Goal: Transaction & Acquisition: Purchase product/service

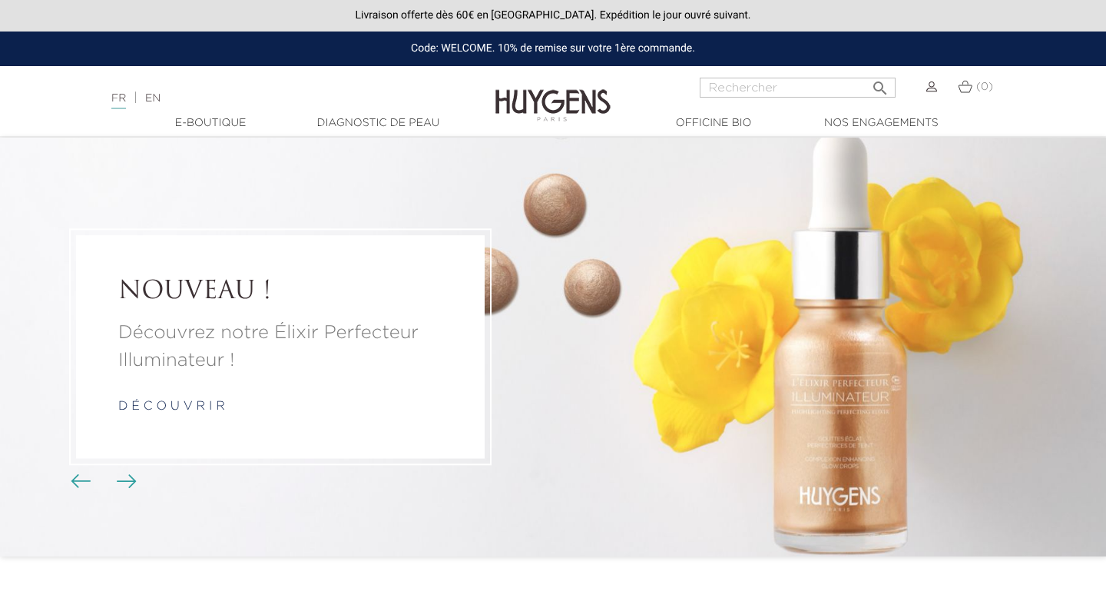
click at [193, 413] on p "d é c o u v r i r" at bounding box center [280, 406] width 324 height 18
click at [198, 414] on p "d é c o u v r i r" at bounding box center [280, 406] width 324 height 18
click at [207, 400] on link "d é c o u v r i r" at bounding box center [171, 406] width 107 height 12
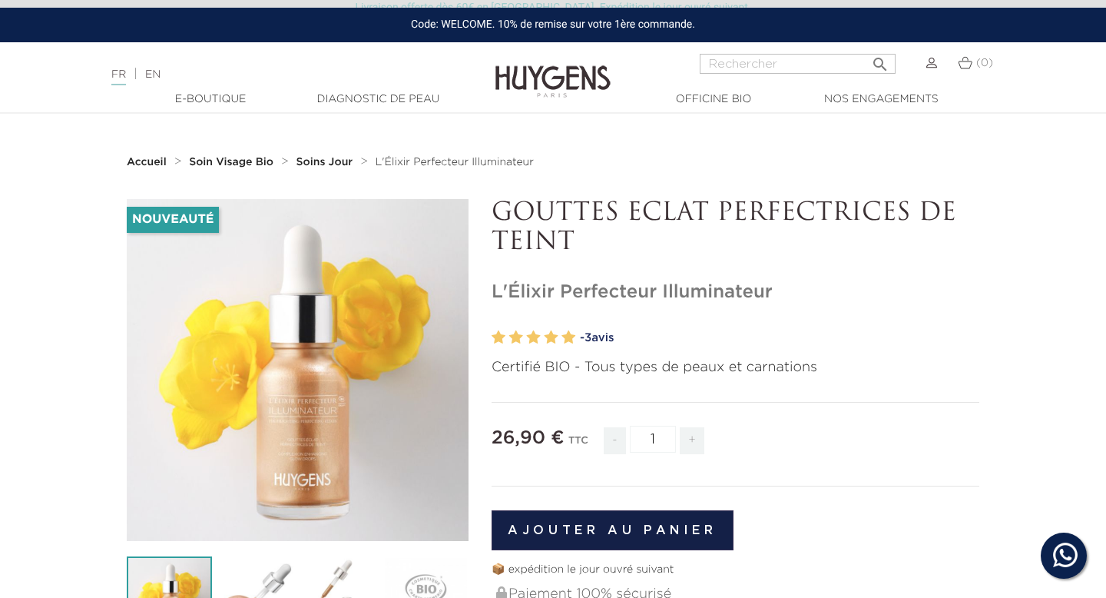
scroll to position [60, 0]
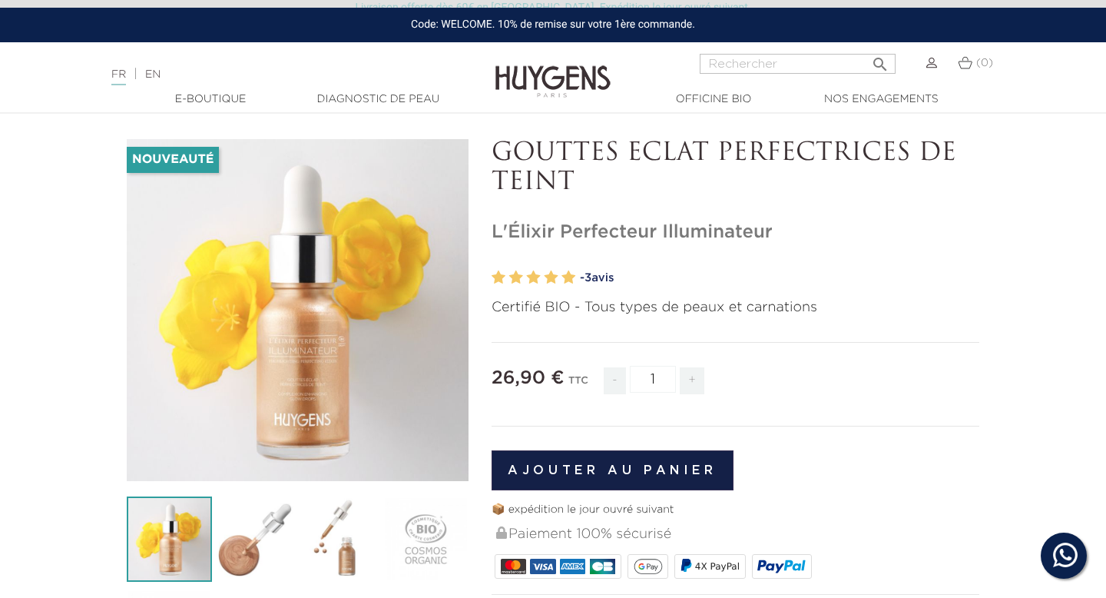
click at [646, 470] on button "Ajouter au panier" at bounding box center [613, 470] width 242 height 40
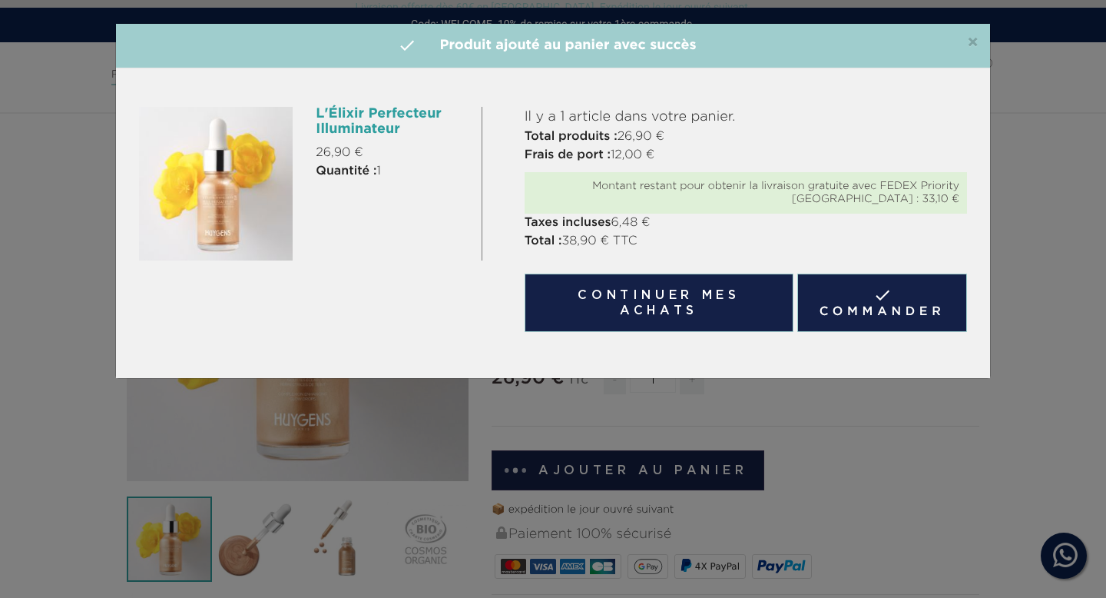
click at [824, 293] on link " Commander" at bounding box center [883, 303] width 170 height 58
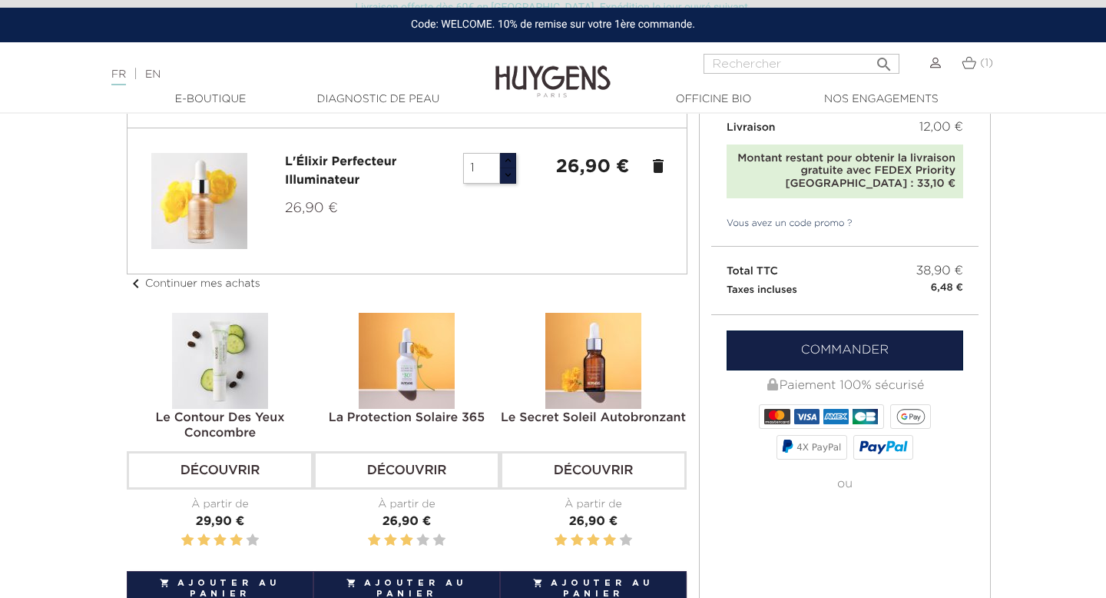
scroll to position [294, 0]
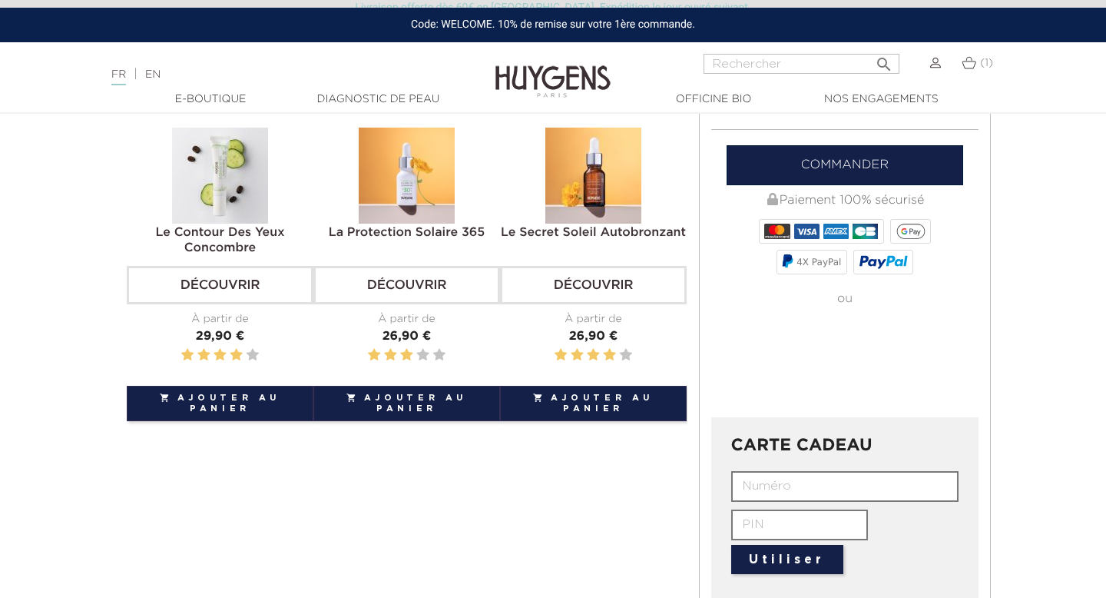
click at [845, 157] on link "Commander" at bounding box center [845, 165] width 237 height 40
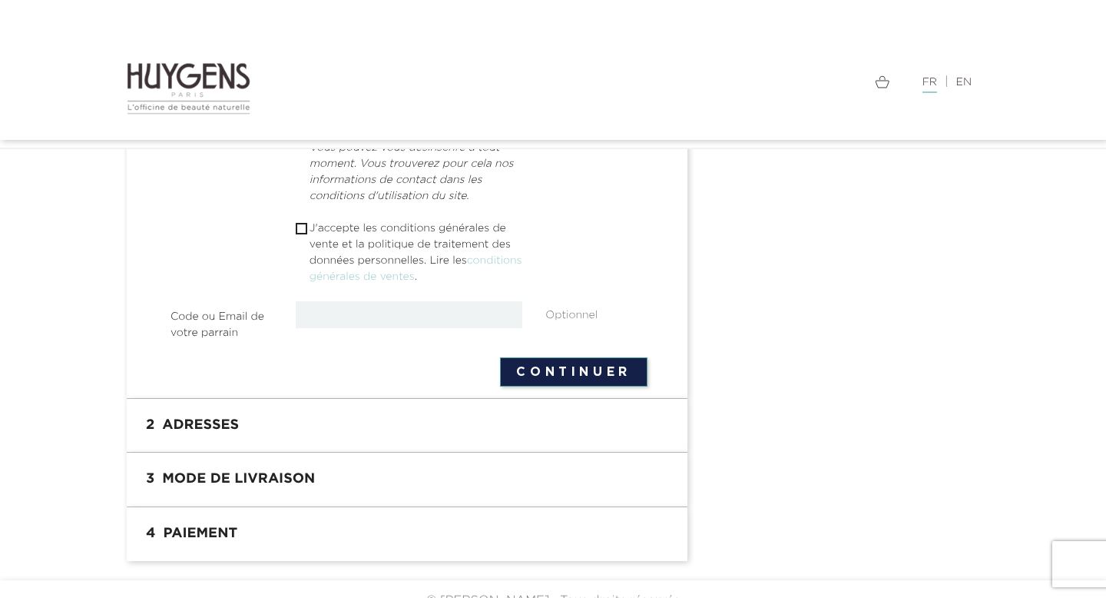
scroll to position [588, 0]
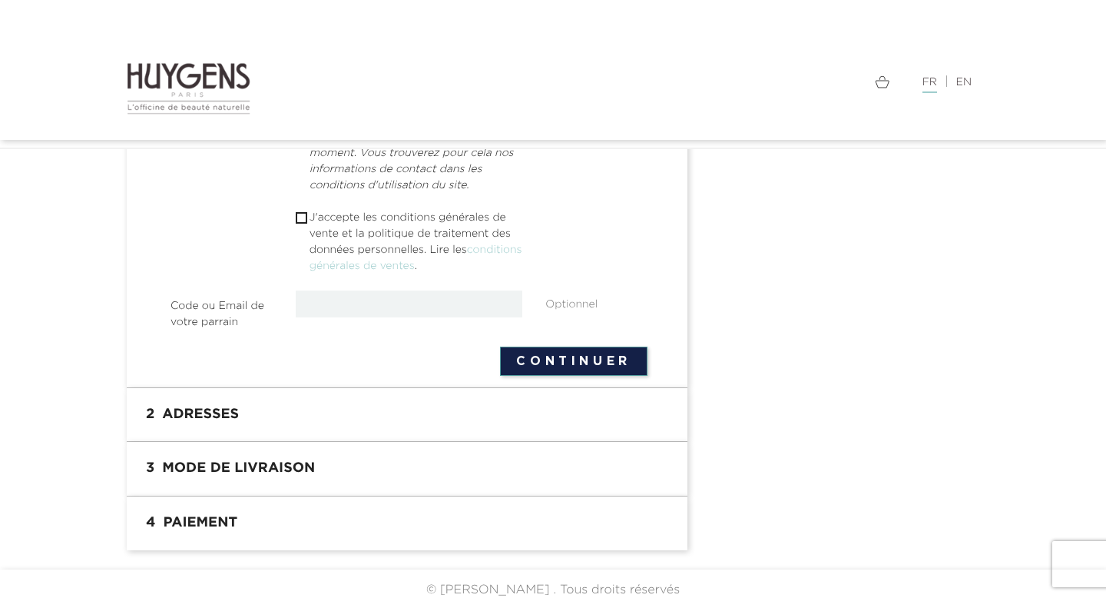
click at [438, 466] on h1 "3 Mode de livraison" at bounding box center [407, 468] width 538 height 31
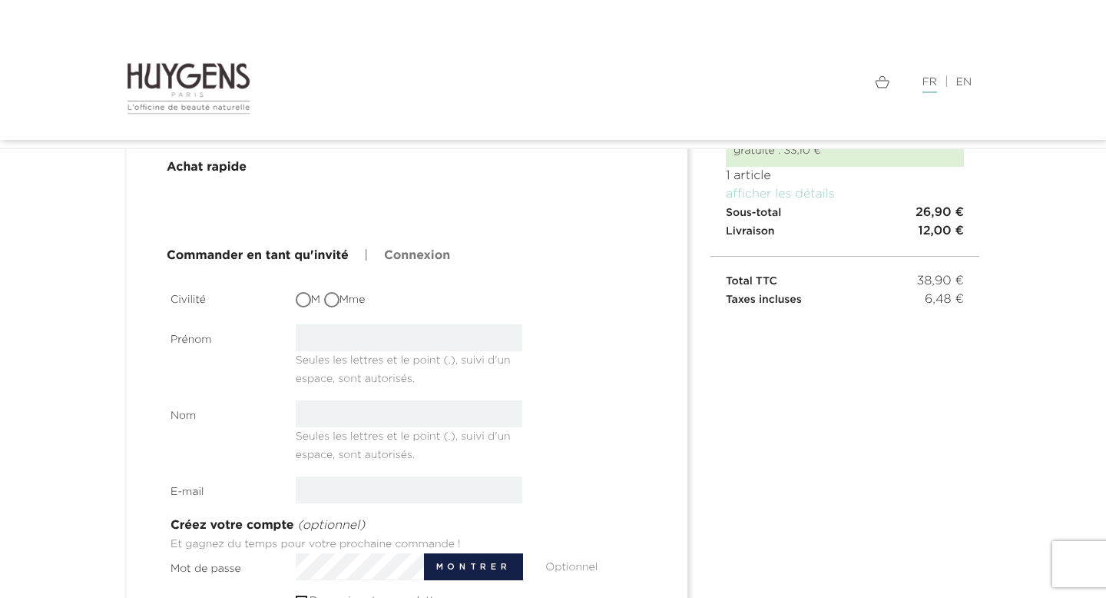
scroll to position [0, 0]
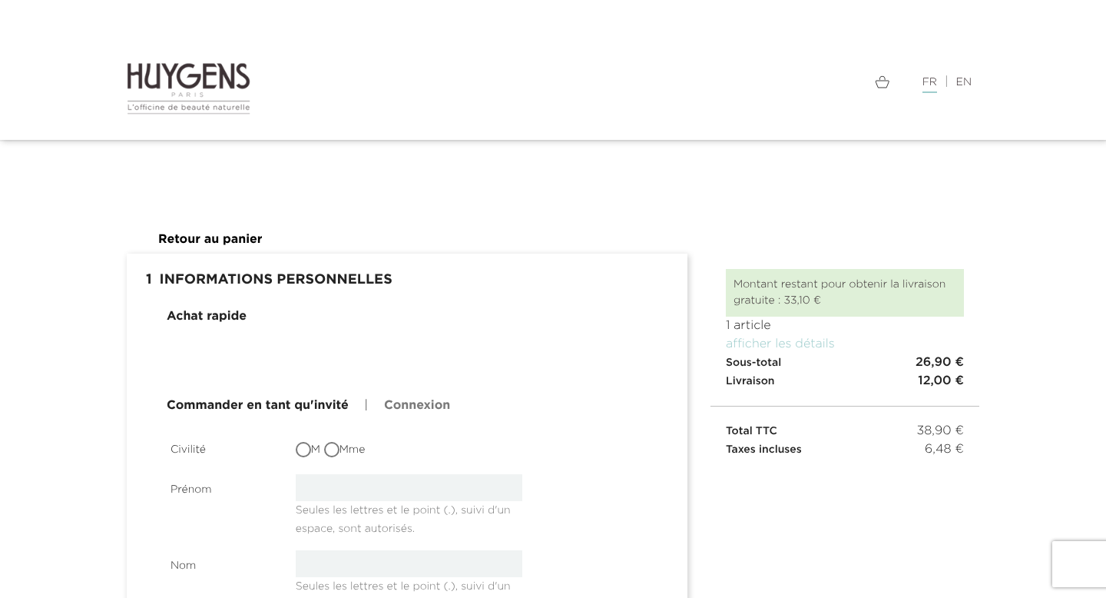
click at [388, 403] on link "Connexion" at bounding box center [417, 405] width 66 height 18
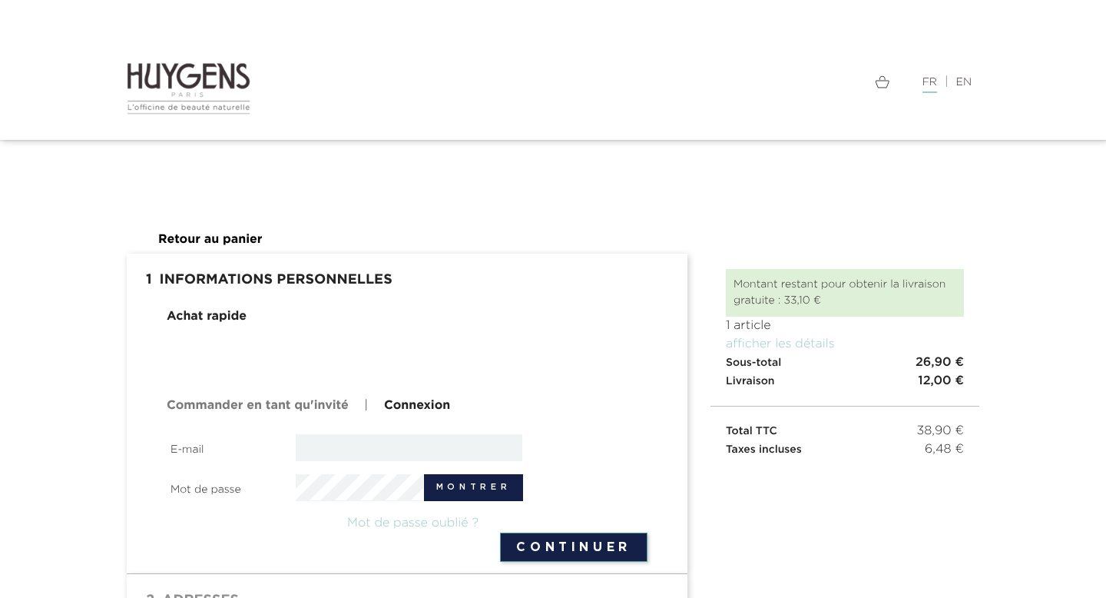
click at [363, 456] on input "email" at bounding box center [409, 447] width 227 height 27
type input "sales@huygens.fr"
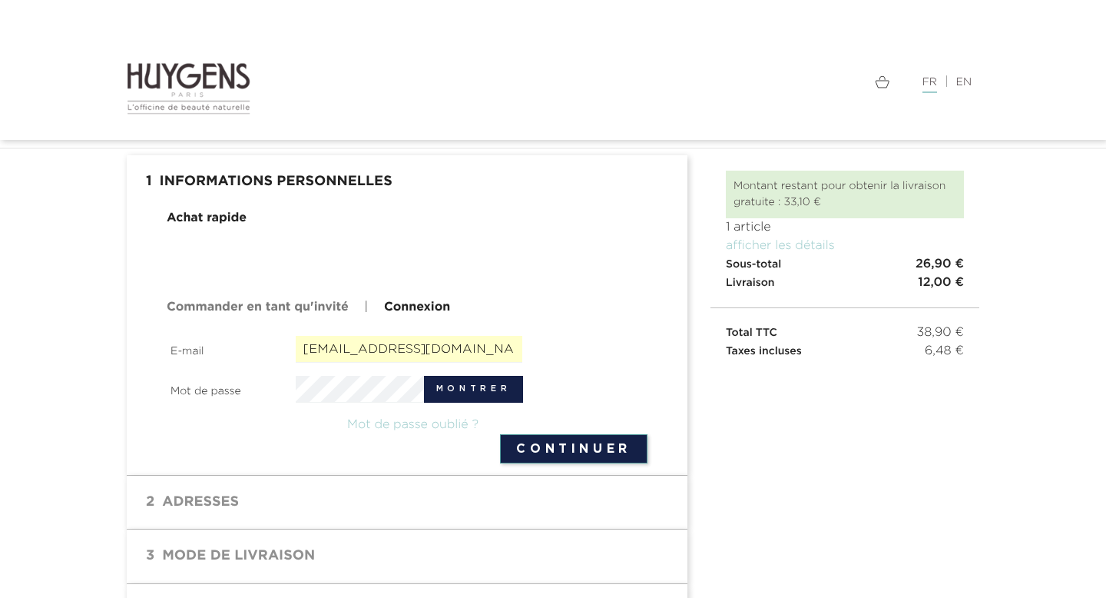
scroll to position [73, 0]
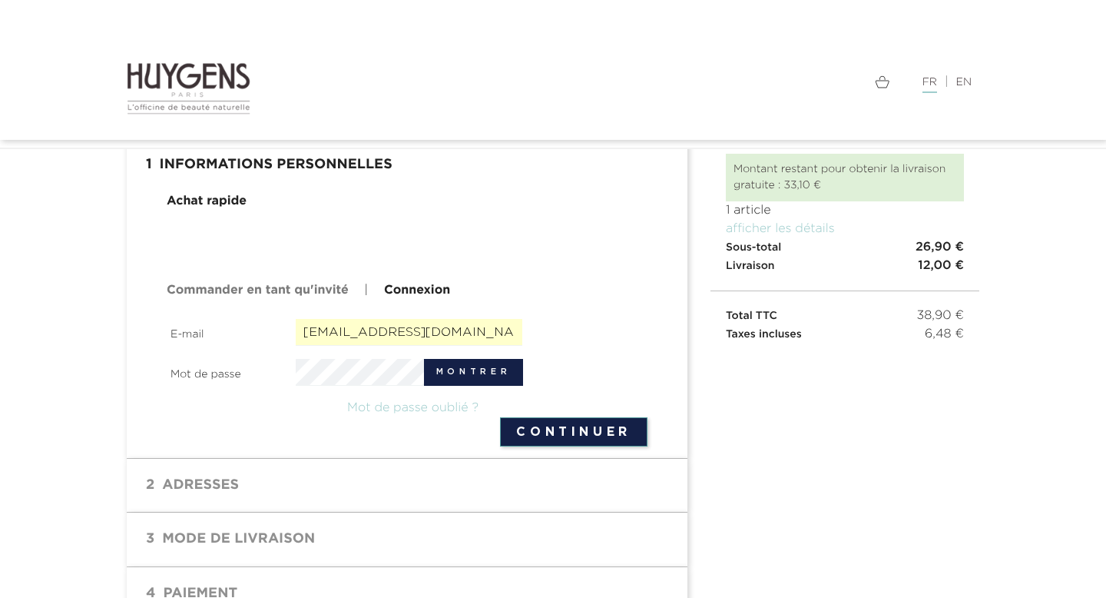
click at [577, 429] on button "Continuer" at bounding box center [574, 431] width 148 height 29
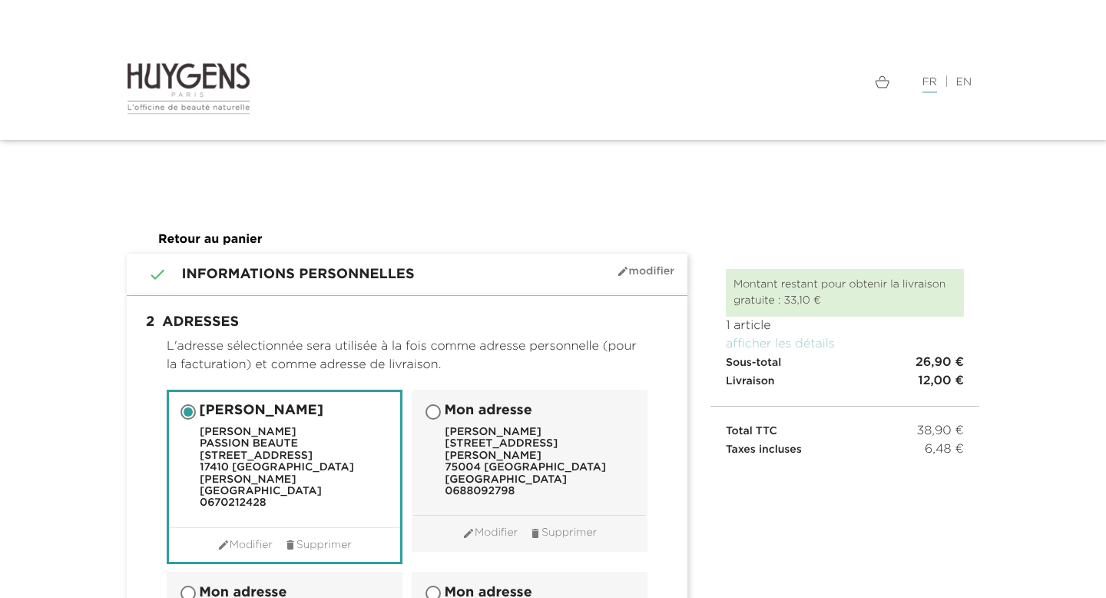
click at [162, 99] on img at bounding box center [189, 88] width 124 height 54
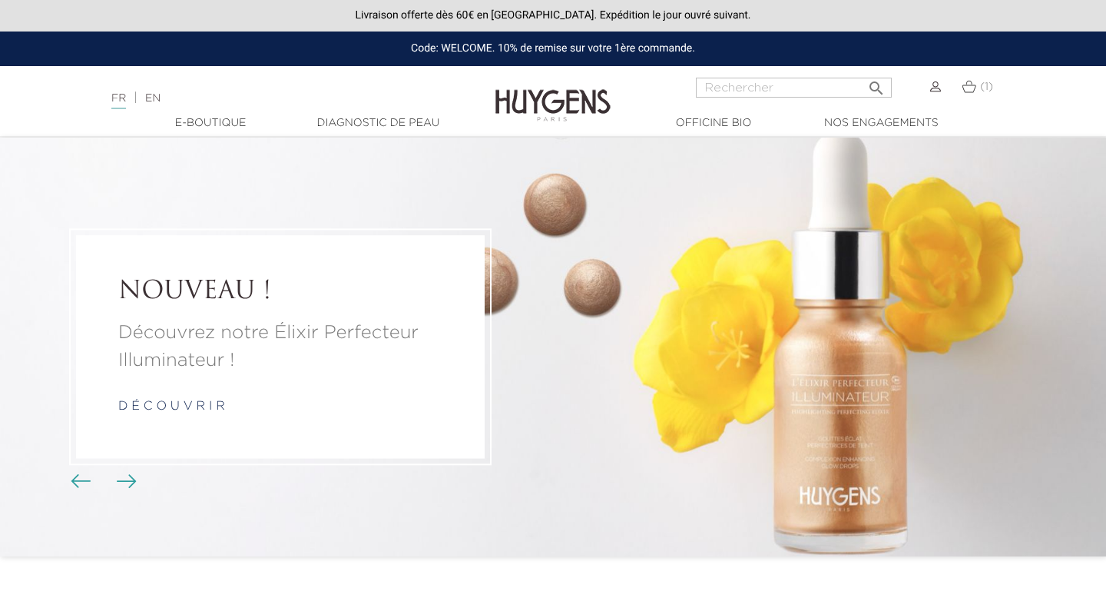
click at [972, 84] on img at bounding box center [969, 86] width 15 height 13
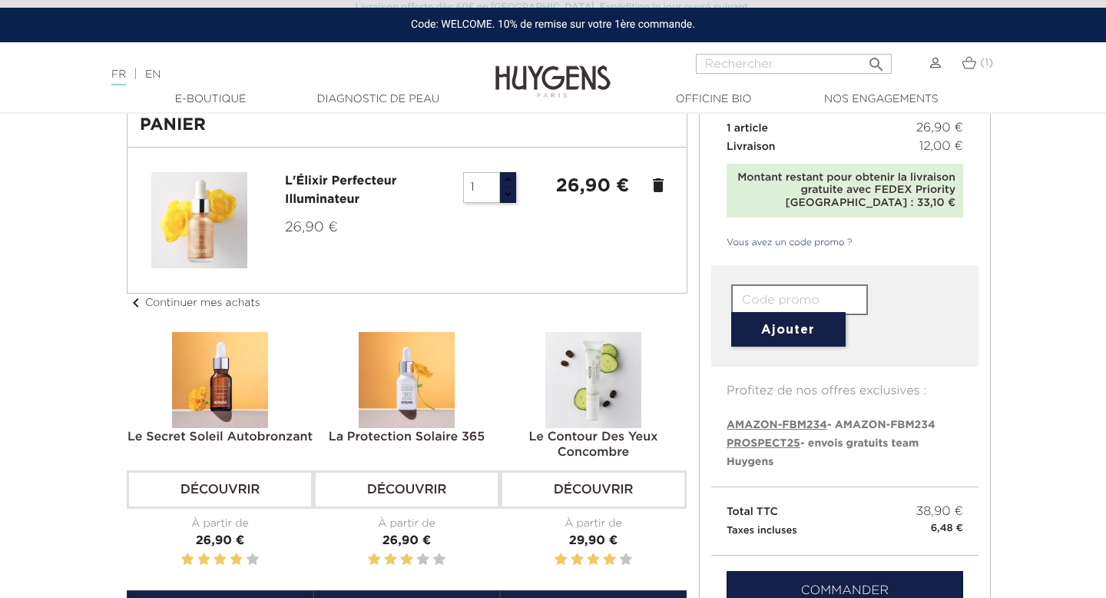
scroll to position [142, 0]
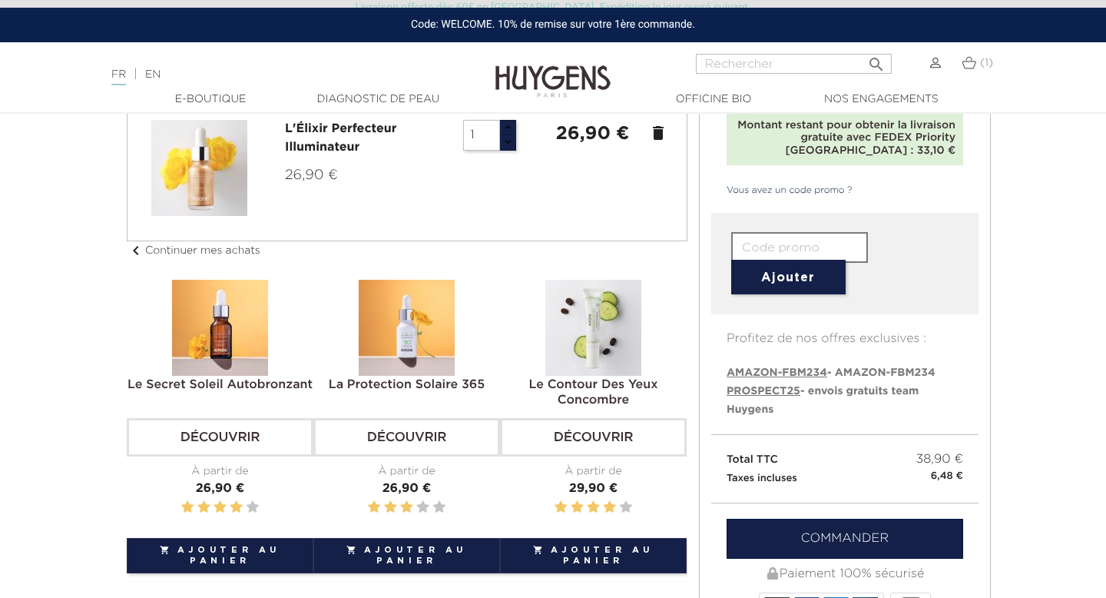
click at [655, 131] on icon "delete" at bounding box center [658, 133] width 18 height 18
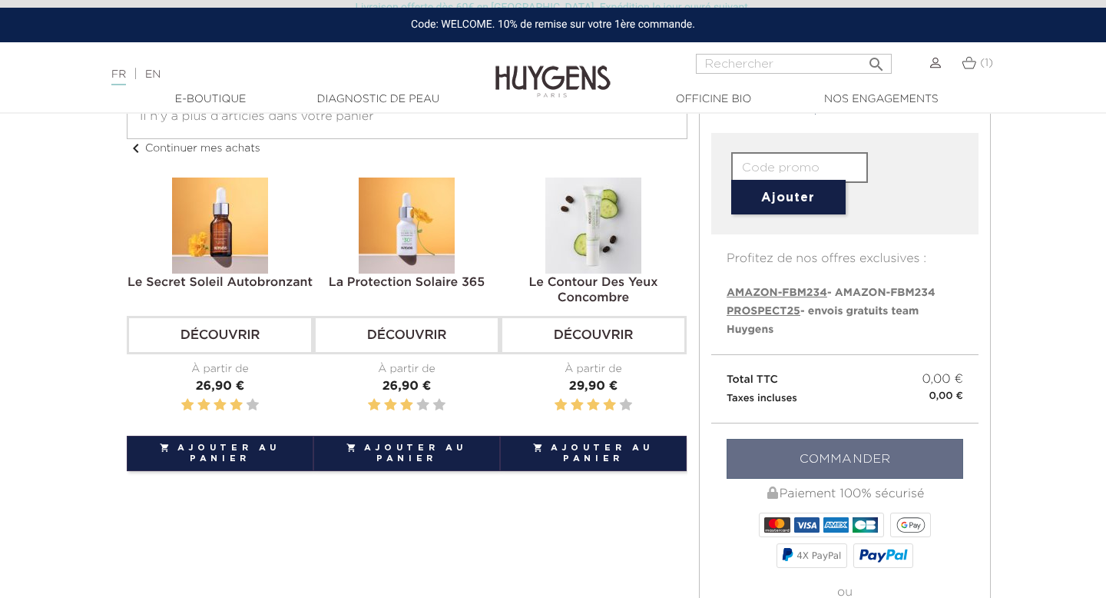
click at [238, 330] on link "Découvrir" at bounding box center [220, 335] width 187 height 38
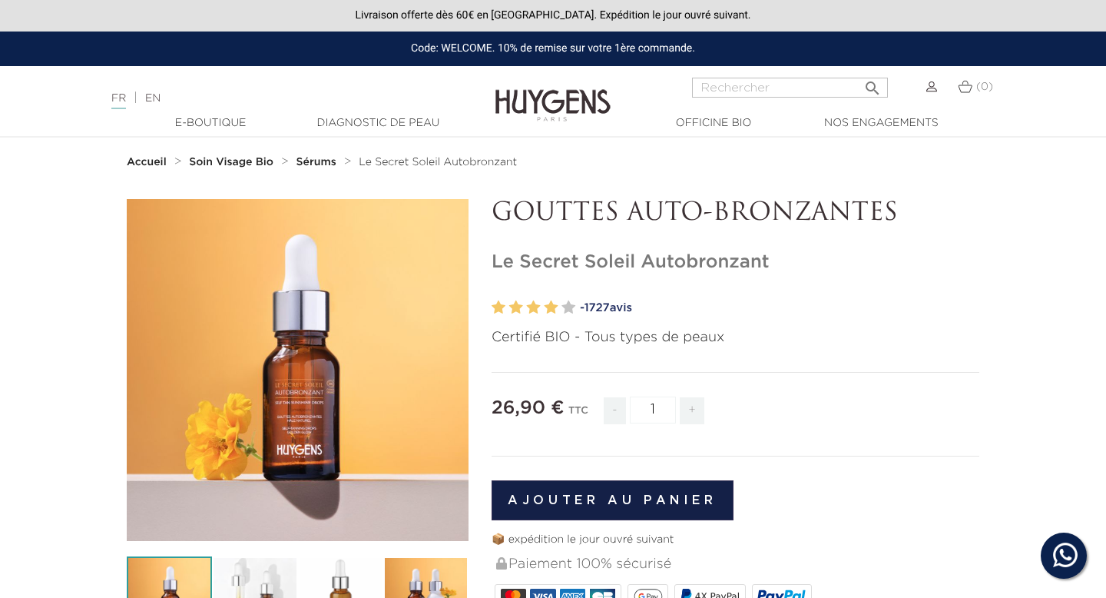
click at [580, 504] on button "Ajouter au panier" at bounding box center [613, 500] width 242 height 40
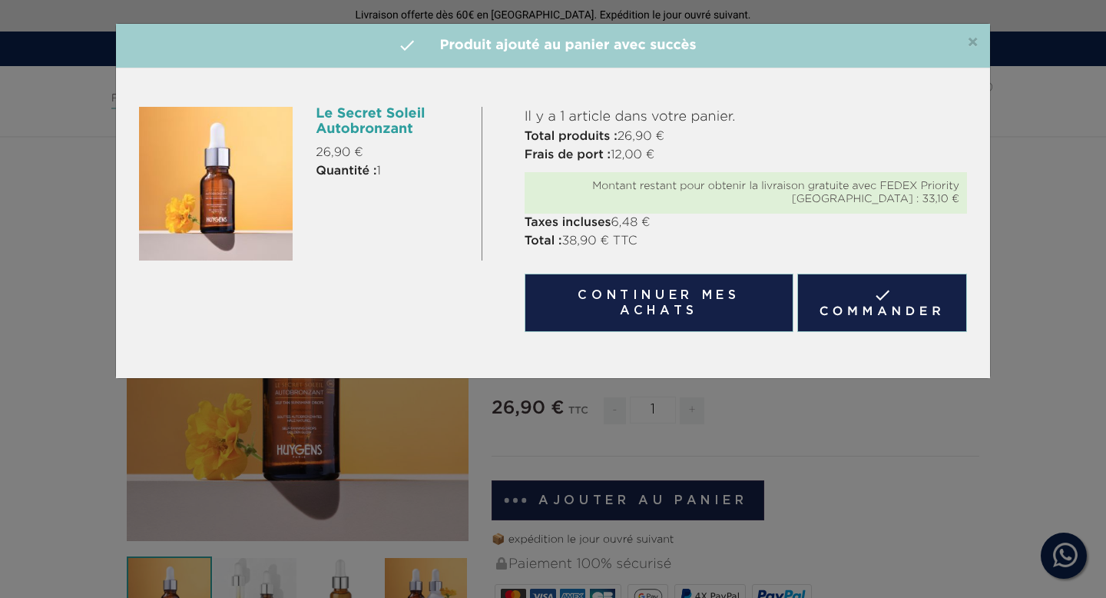
click at [864, 307] on link " Commander" at bounding box center [883, 303] width 170 height 58
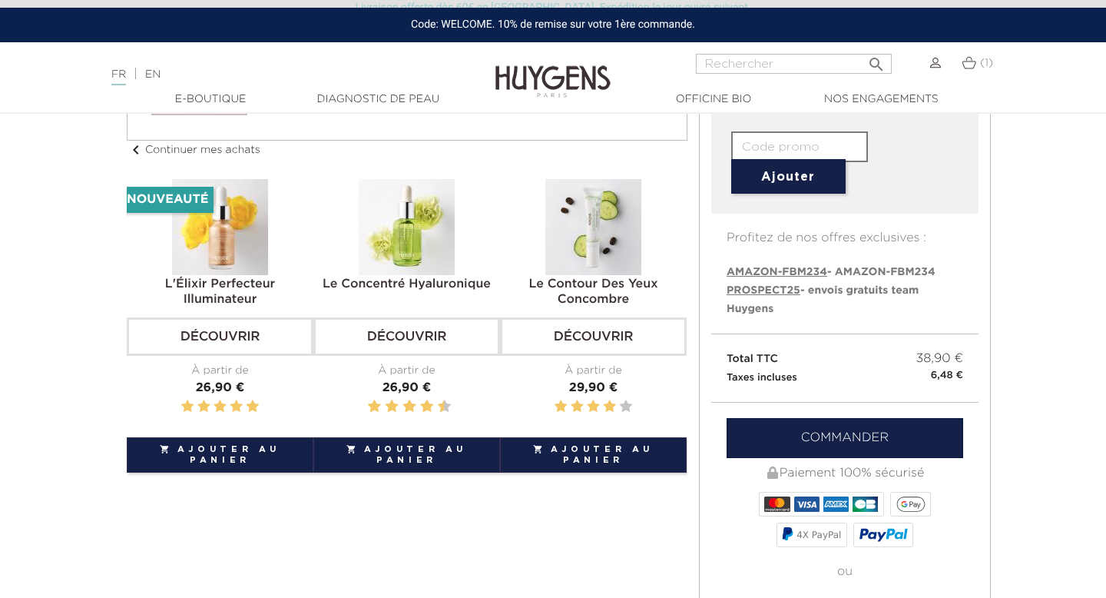
scroll to position [448, 0]
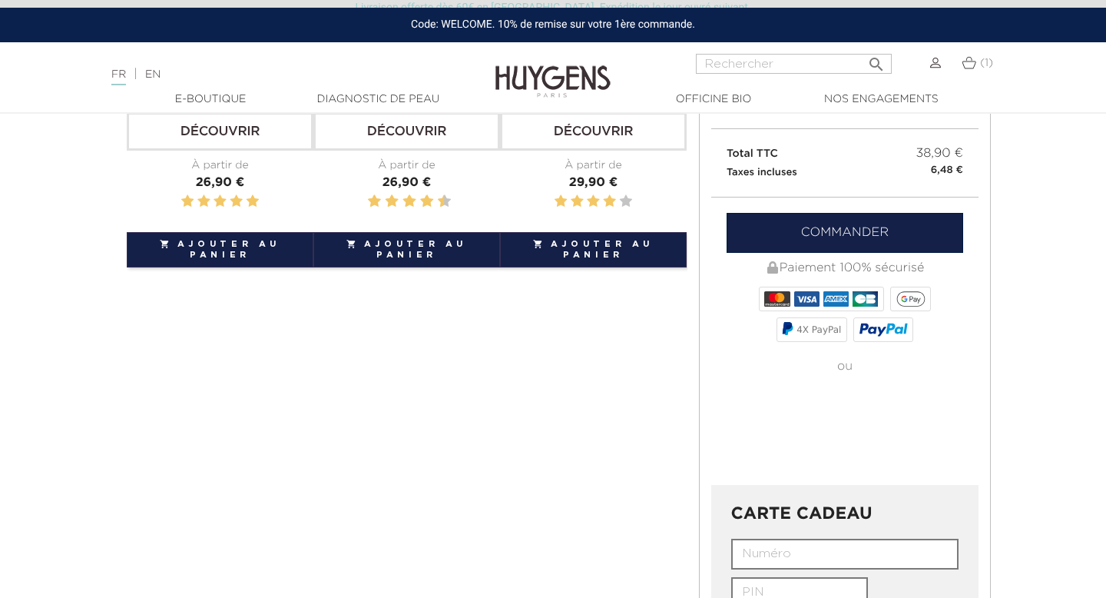
click at [868, 230] on link "Commander" at bounding box center [845, 233] width 237 height 40
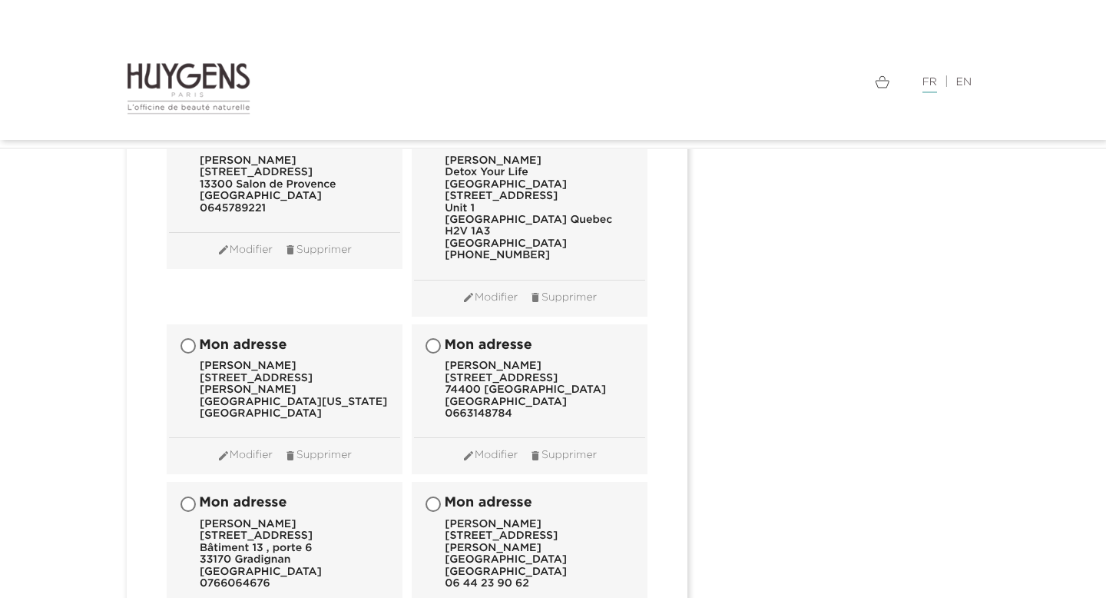
scroll to position [15672, 0]
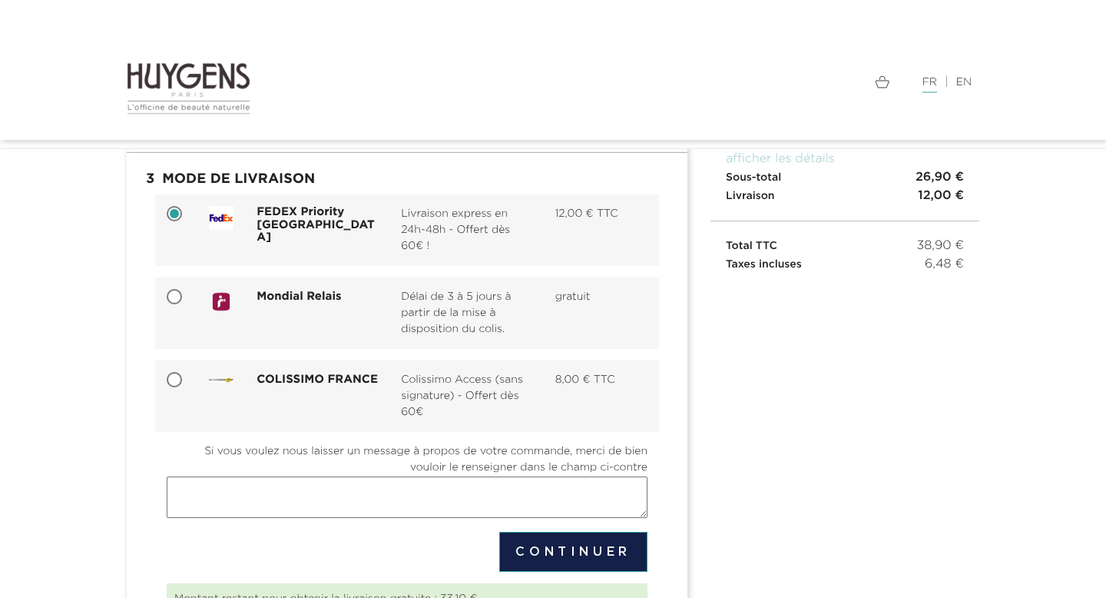
scroll to position [146, 0]
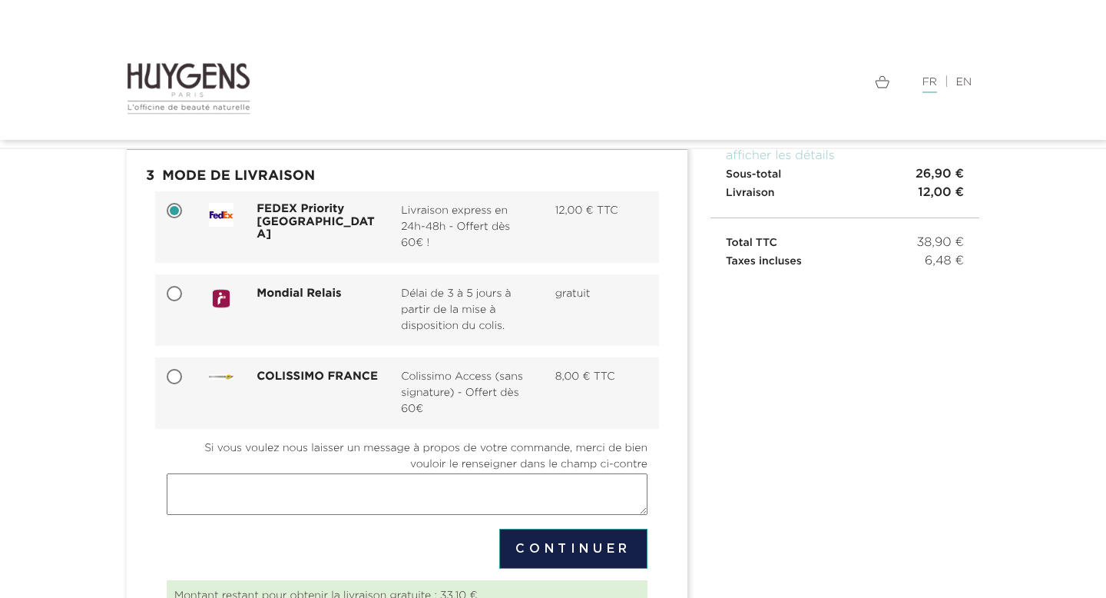
click at [554, 341] on div "Mondial Relais Délai de 3 à 5 jours à partir de la mise à disposition du colis.…" at bounding box center [407, 309] width 504 height 71
click at [334, 322] on div "Mondial Relais Délai de 3 à 5 jours à partir de la mise à disposition du colis.…" at bounding box center [428, 310] width 462 height 48
click at [184, 303] on input "Mondial Relais Délai de 3 à 5 jours à partir de la mise à disposition du colis.…" at bounding box center [175, 294] width 15 height 15
radio input "true"
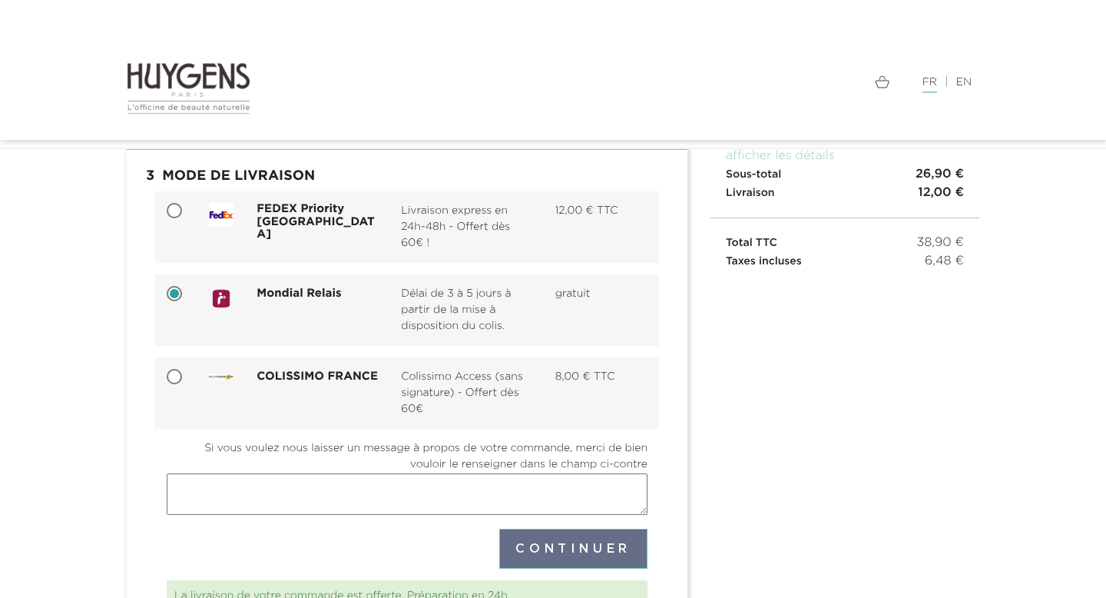
click at [569, 473] on label "Si vous voulez nous laisser un message à propos de votre commande, merci de bie…" at bounding box center [407, 456] width 481 height 32
click at [569, 515] on textarea "Si vous voulez nous laisser un message à propos de votre commande, merci de bie…" at bounding box center [407, 493] width 481 height 41
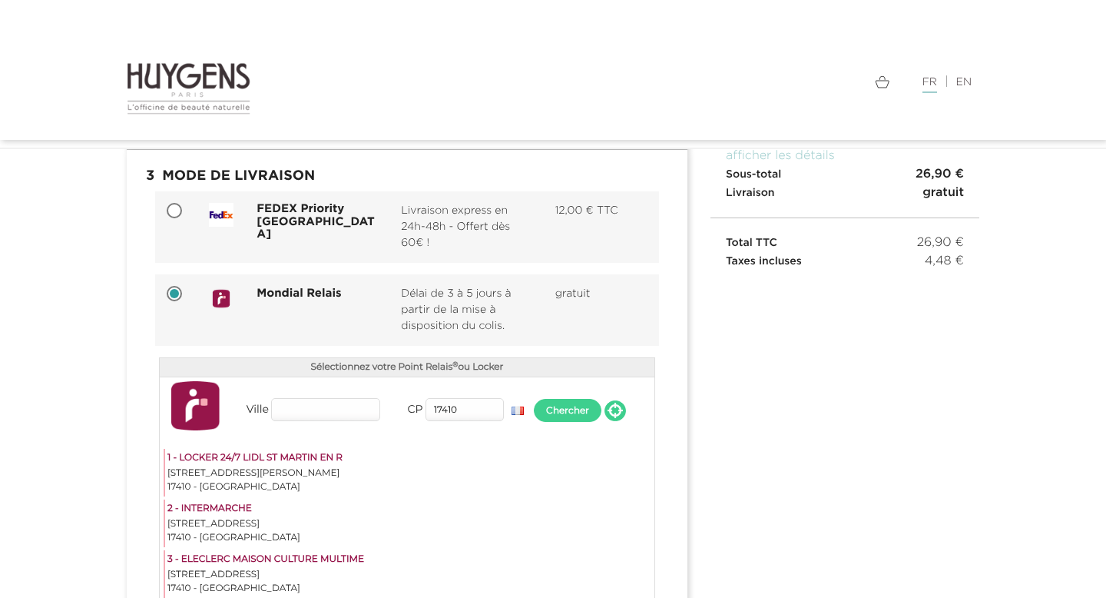
click at [440, 212] on span "Livraison express en 24h-48h - Offert dès 60€ !" at bounding box center [466, 227] width 131 height 48
click at [184, 212] on input "FEDEX Priority France Livraison express en 24h-48h - Offert dès 60€ ! 12,00 € T…" at bounding box center [175, 211] width 15 height 15
radio input "true"
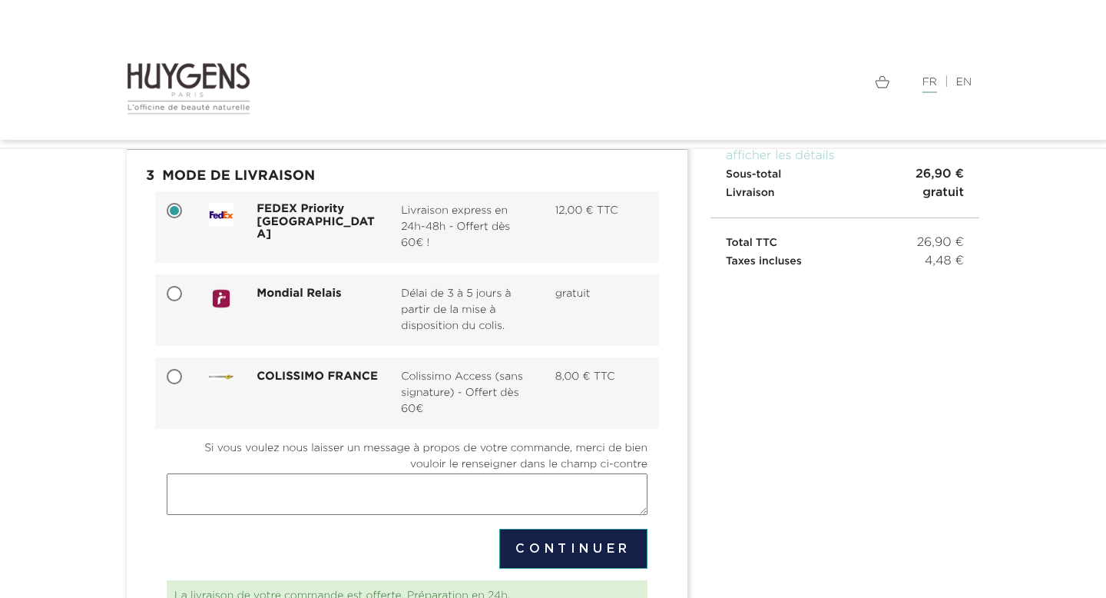
click at [438, 301] on span "Délai de 3 à 5 jours à partir de la mise à disposition du colis." at bounding box center [466, 310] width 131 height 48
click at [184, 301] on input "Mondial Relais Délai de 3 à 5 jours à partir de la mise à disposition du colis.…" at bounding box center [175, 294] width 15 height 15
radio input "true"
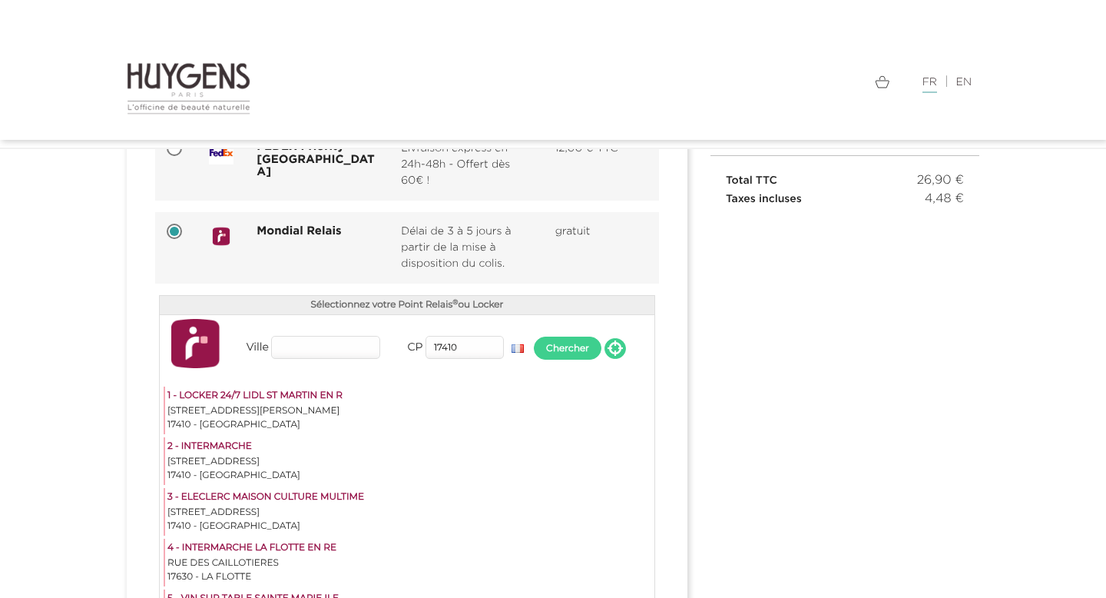
scroll to position [179, 0]
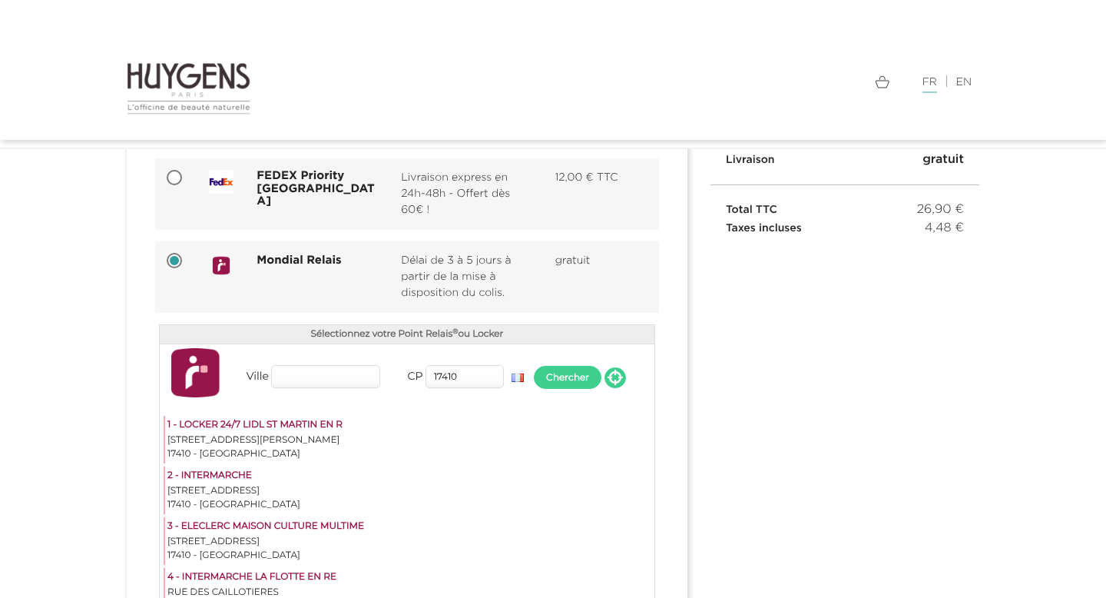
click at [487, 204] on span "Livraison express en 24h-48h - Offert dès 60€ !" at bounding box center [466, 194] width 131 height 48
click at [184, 187] on input "FEDEX Priority France Livraison express en 24h-48h - Offert dès 60€ ! 12,00 € T…" at bounding box center [175, 178] width 15 height 15
radio input "true"
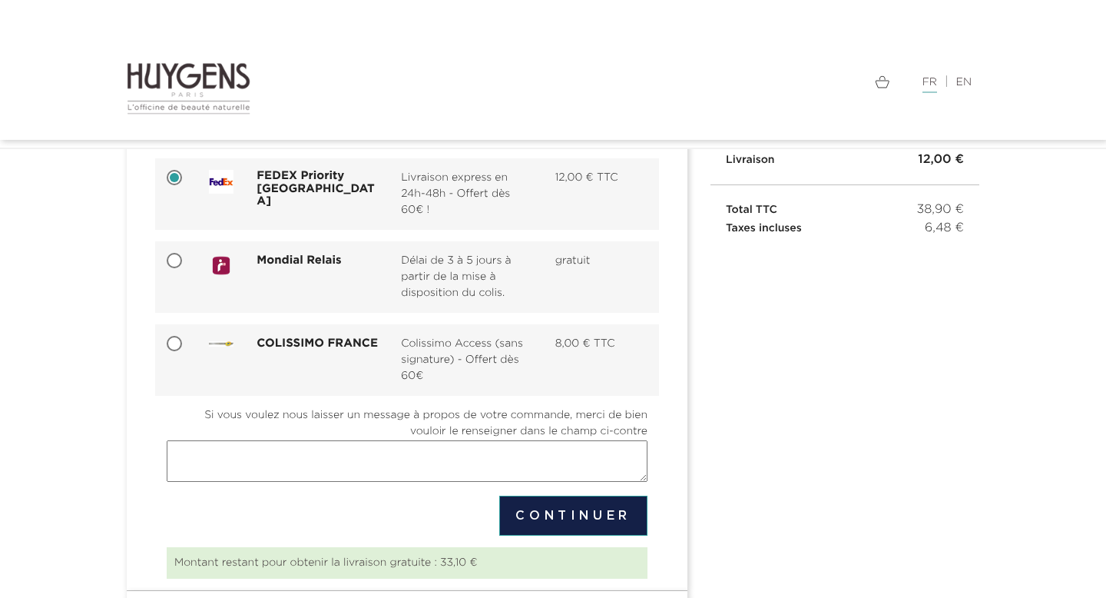
click at [575, 507] on button "Continuer" at bounding box center [573, 516] width 148 height 40
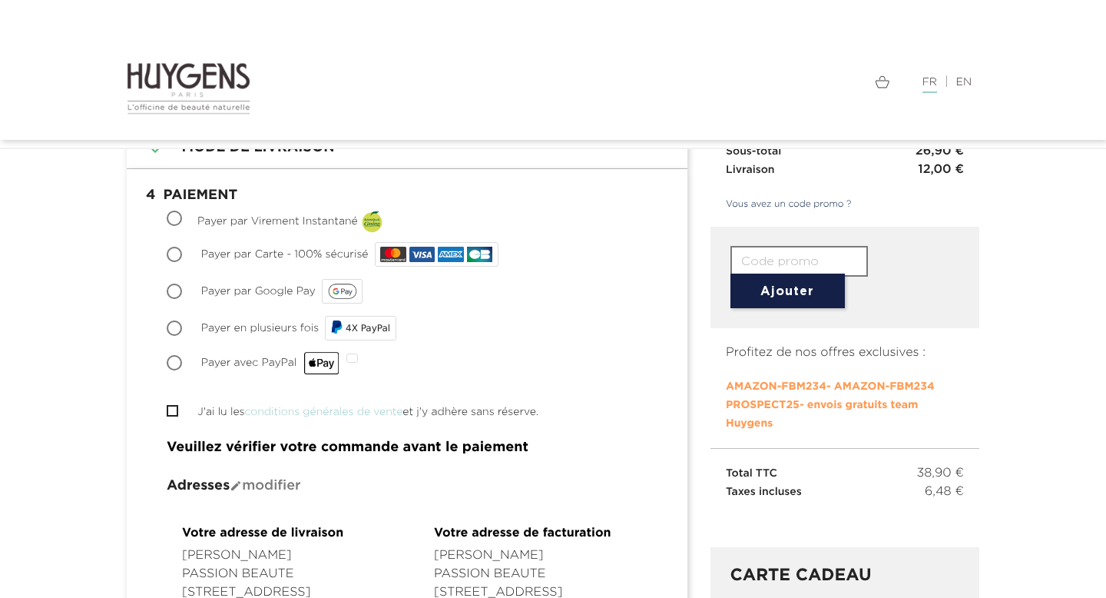
scroll to position [168, 0]
click at [259, 226] on span "Payer par Virement Instantané" at bounding box center [277, 222] width 161 height 11
click at [184, 226] on input "Payer par Virement Instantané" at bounding box center [175, 220] width 15 height 15
radio input "true"
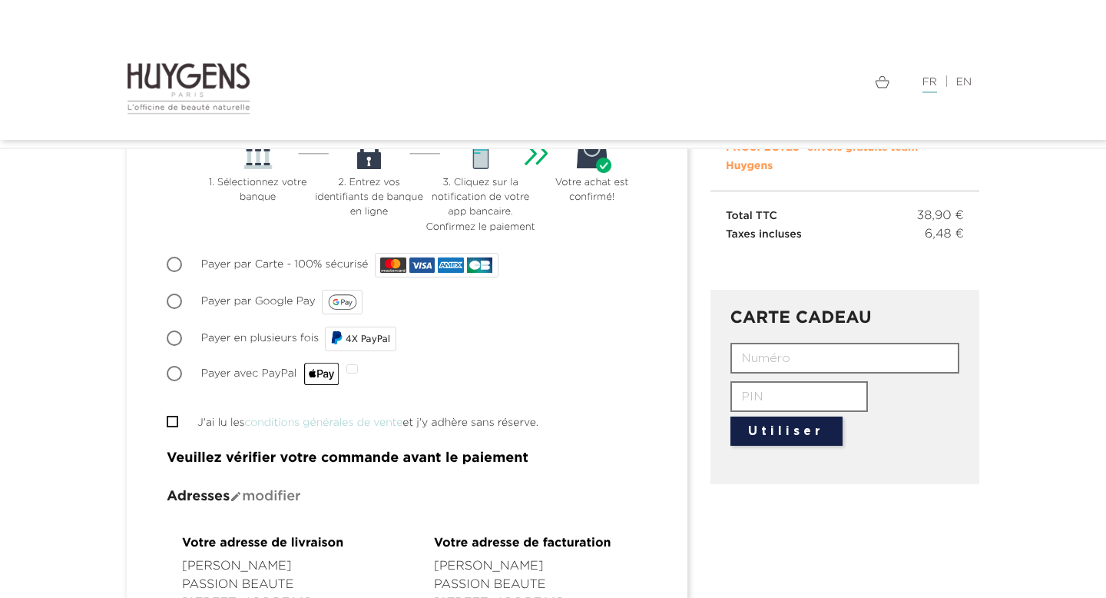
scroll to position [376, 0]
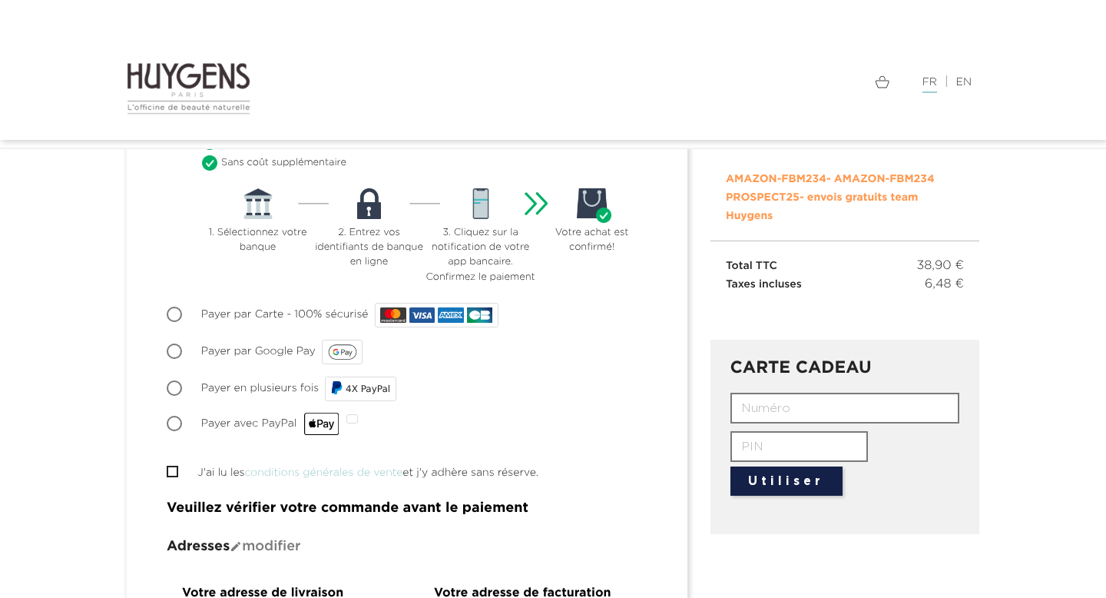
click at [260, 311] on span "Payer par Carte - 100% sécurisé" at bounding box center [284, 314] width 167 height 11
click at [184, 311] on input "Payer par Carte - 100% sécurisé" at bounding box center [175, 315] width 15 height 15
radio input "true"
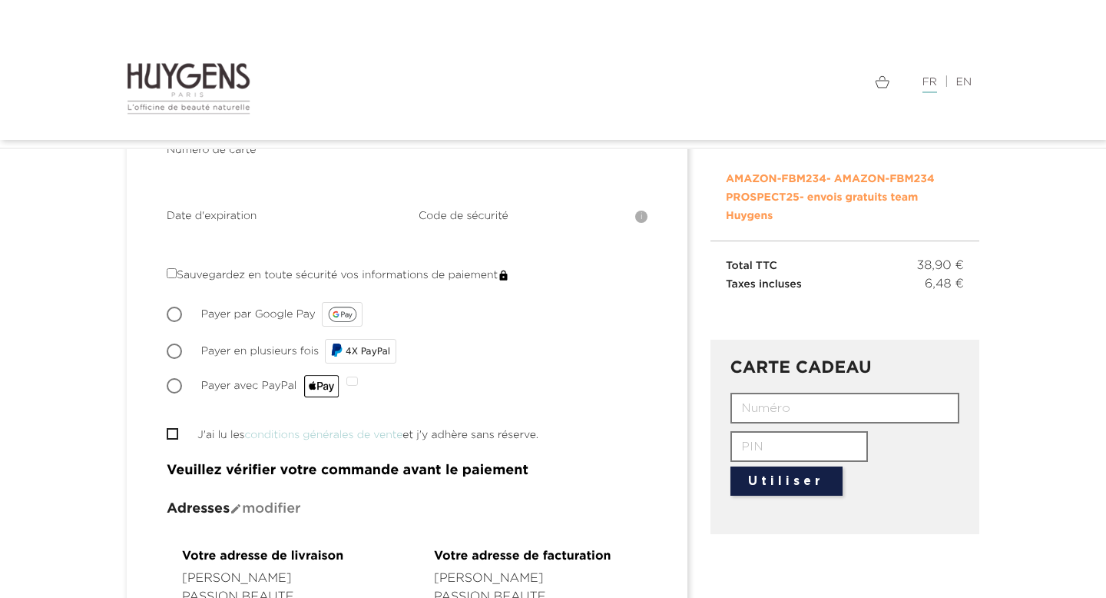
click at [174, 432] on input "J'ai lu les conditions générales de vente et j'y adhère sans réserve." at bounding box center [172, 434] width 10 height 10
checkbox input "true"
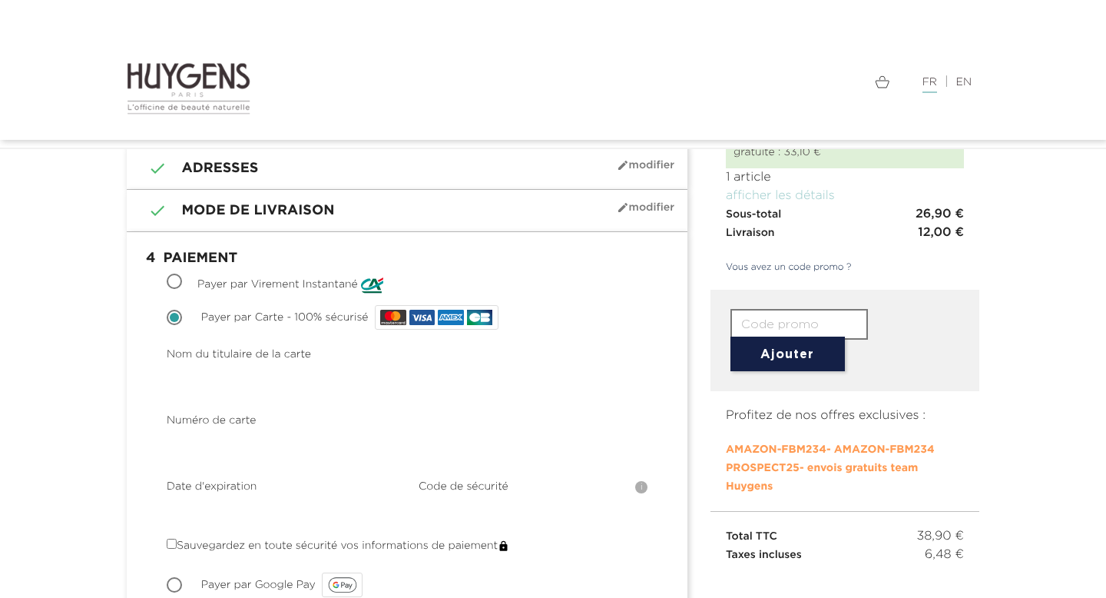
scroll to position [0, 0]
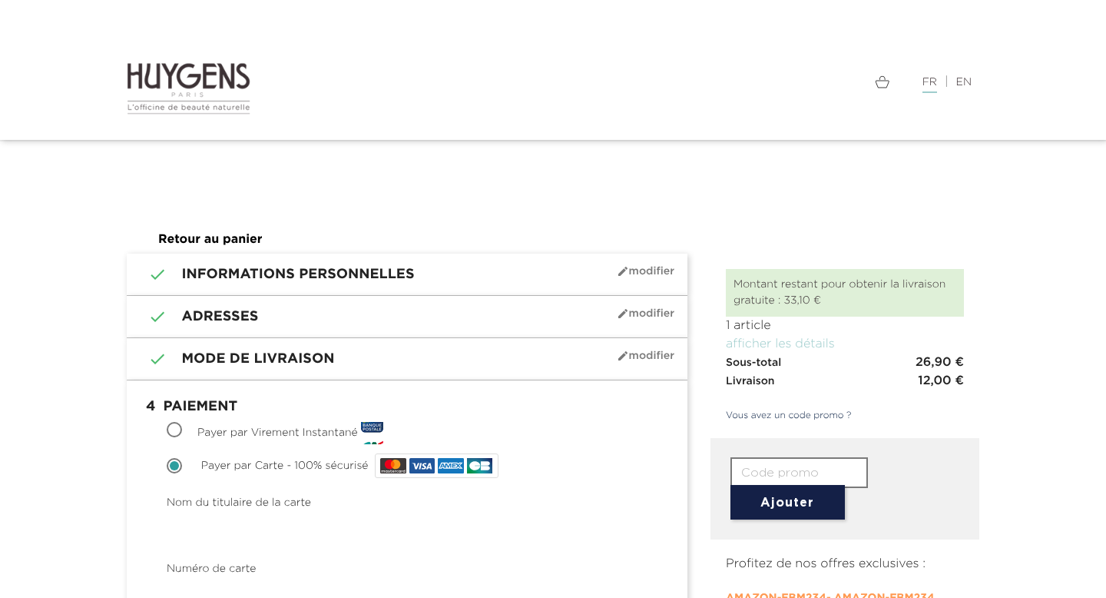
click at [805, 502] on button "Ajouter" at bounding box center [788, 502] width 114 height 35
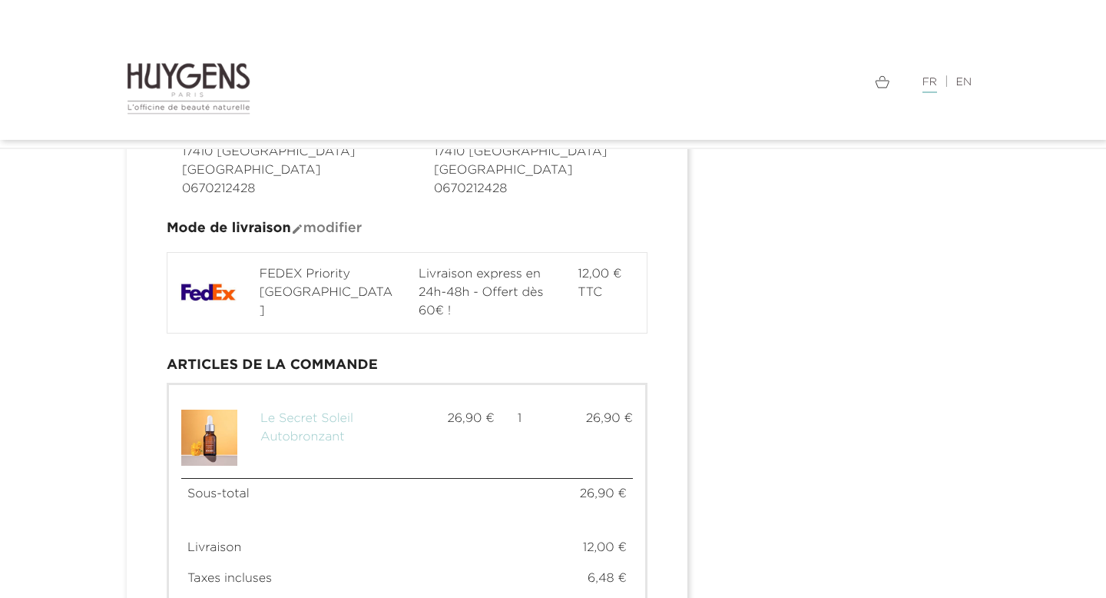
scroll to position [1067, 0]
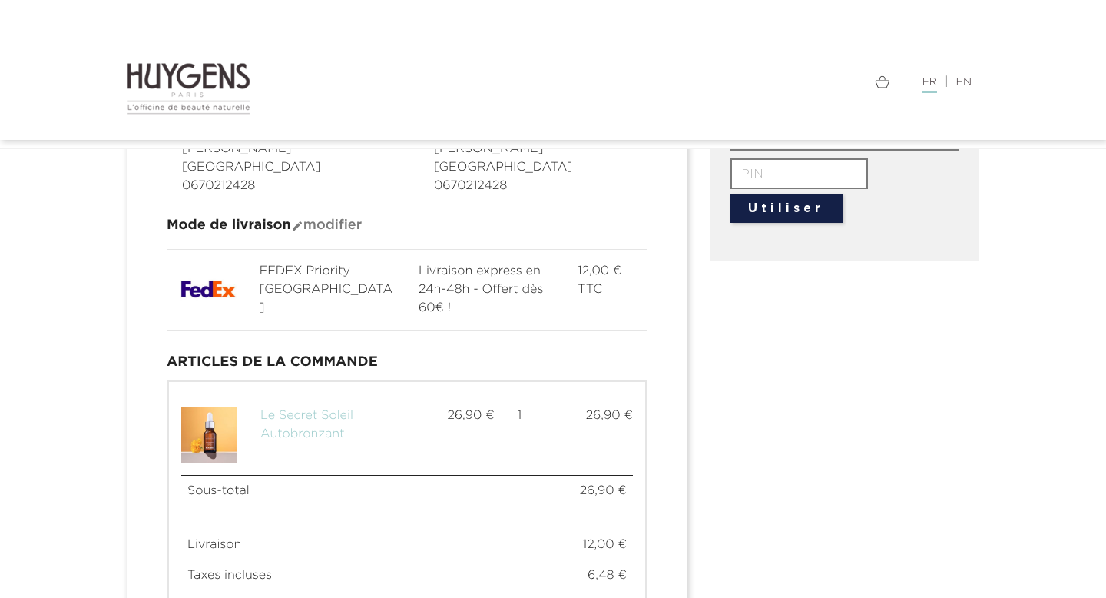
scroll to position [887, 0]
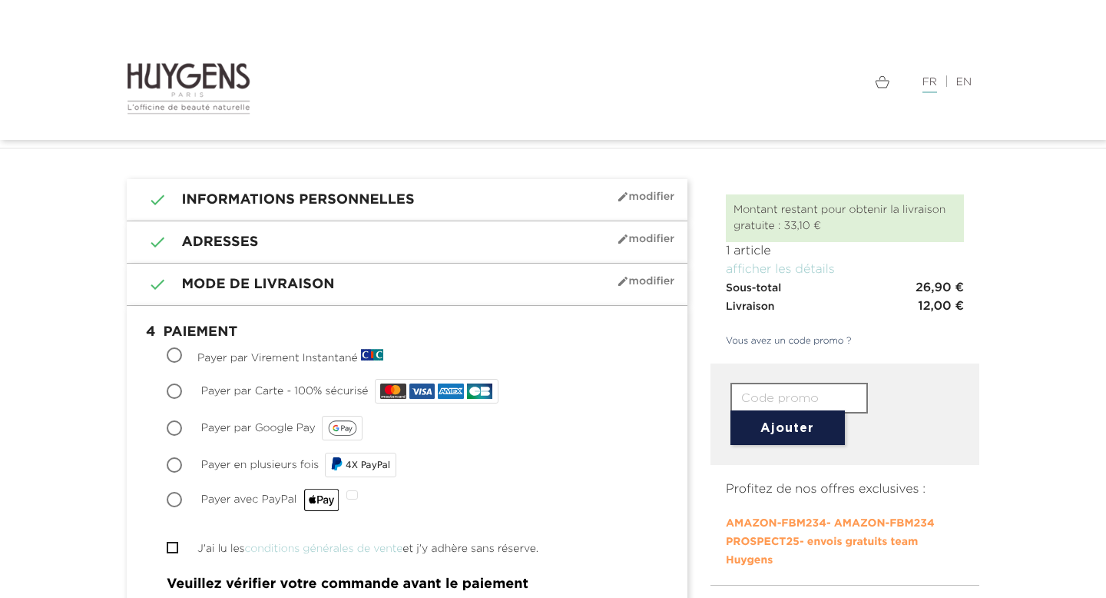
scroll to position [211, 0]
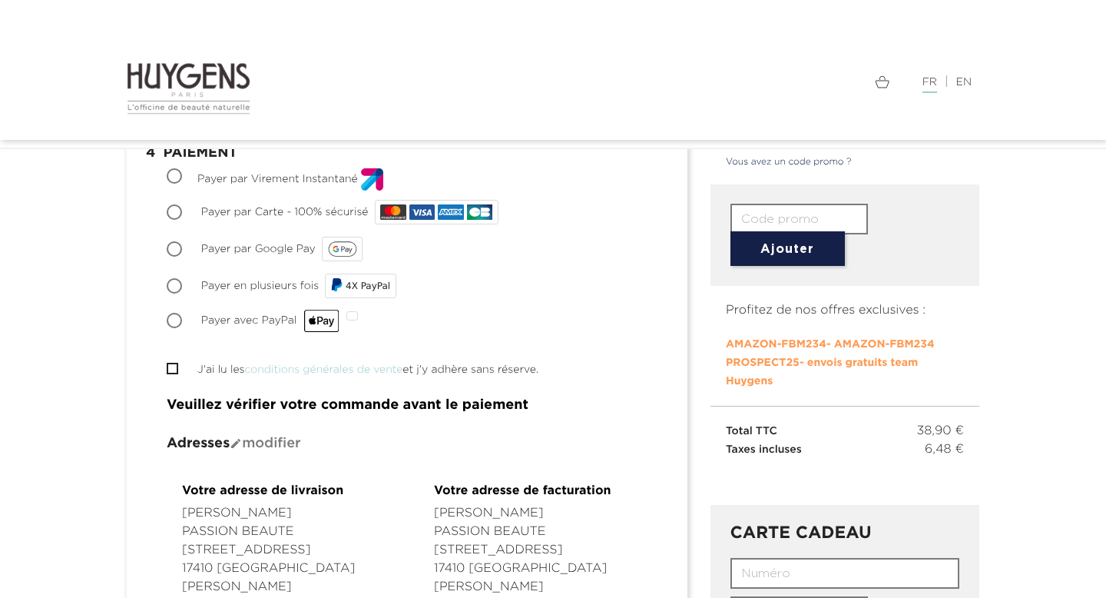
click at [739, 363] on span "PROSPECT25" at bounding box center [763, 362] width 74 height 11
type input "PROSPECT25"
click at [739, 363] on span "PROSPECT25" at bounding box center [763, 362] width 74 height 11
click at [802, 247] on button "Ajouter" at bounding box center [788, 248] width 114 height 35
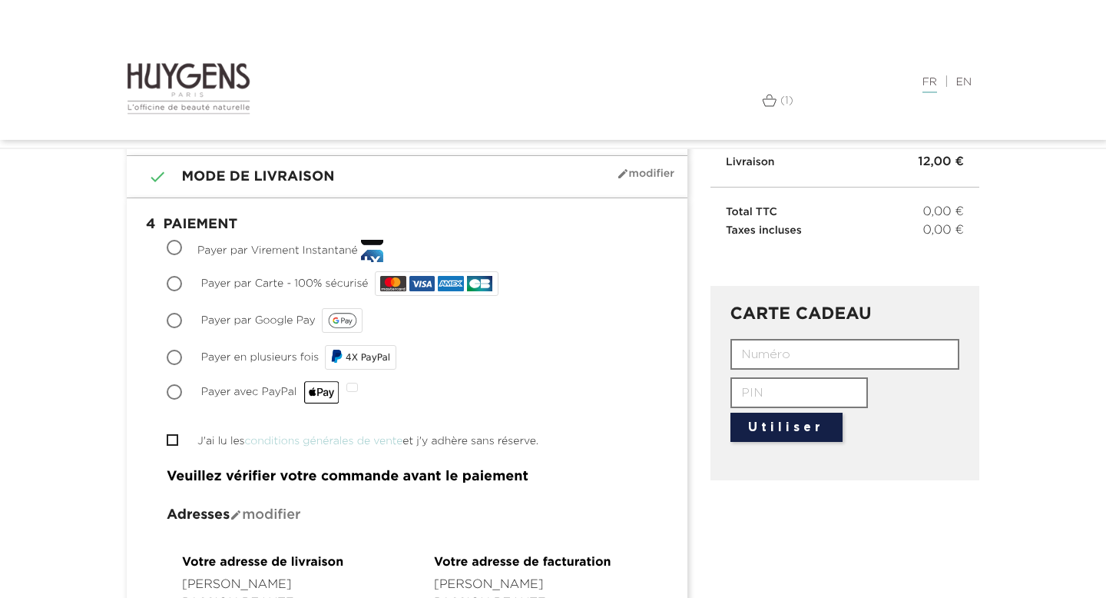
scroll to position [130, 0]
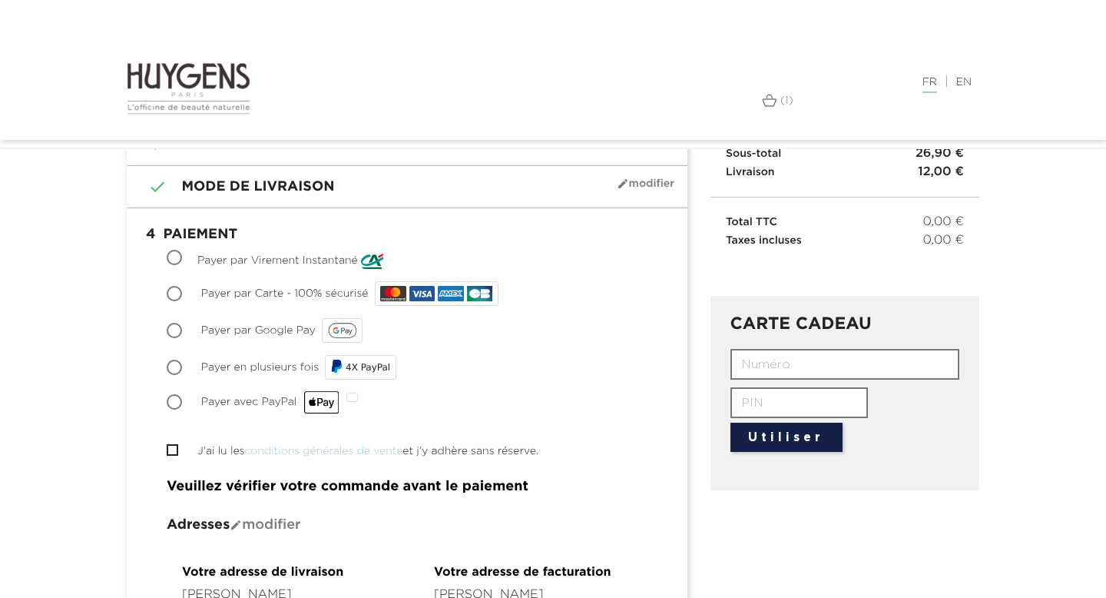
click at [228, 293] on span "Payer par Carte - 100% sécurisé" at bounding box center [284, 293] width 167 height 11
click at [184, 293] on input "Payer par Carte - 100% sécurisé" at bounding box center [175, 294] width 15 height 15
radio input "true"
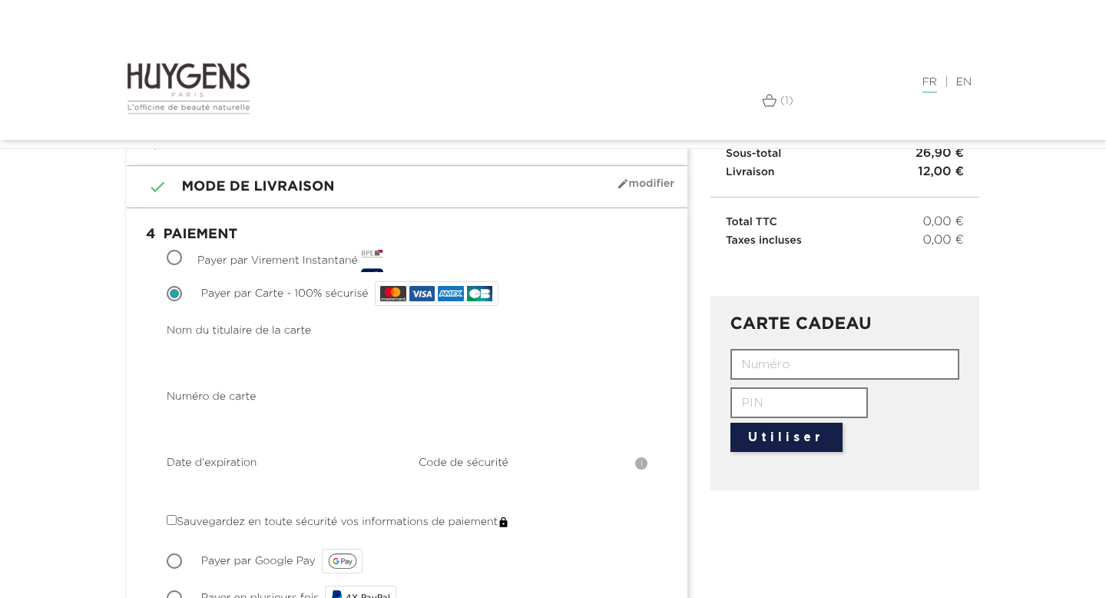
click at [289, 284] on div "Choisir Payer par Carte - 100% sécurisé" at bounding box center [407, 293] width 481 height 31
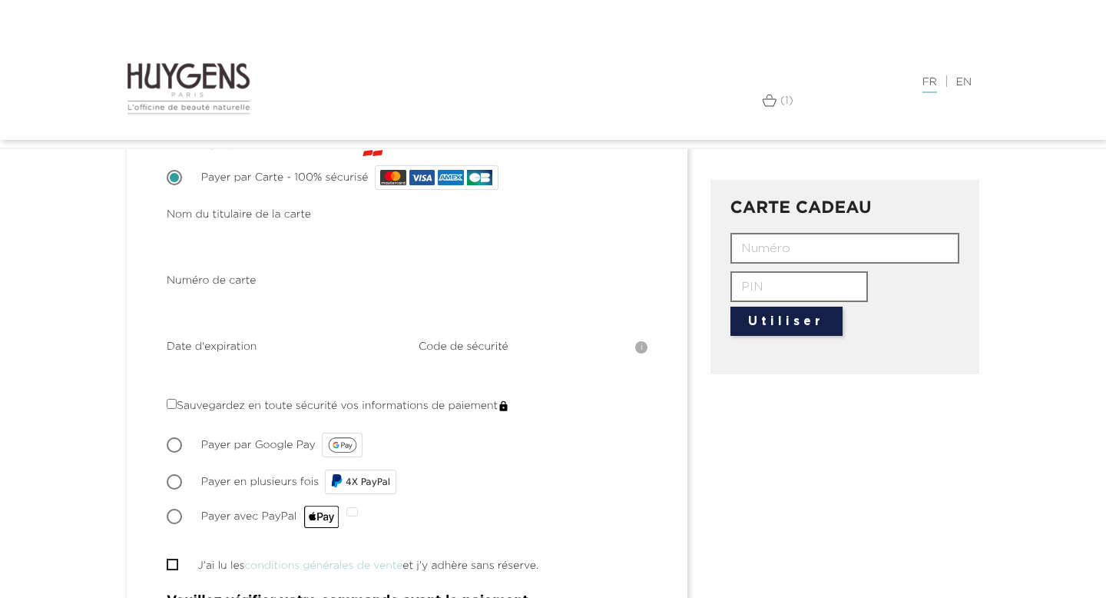
scroll to position [342, 0]
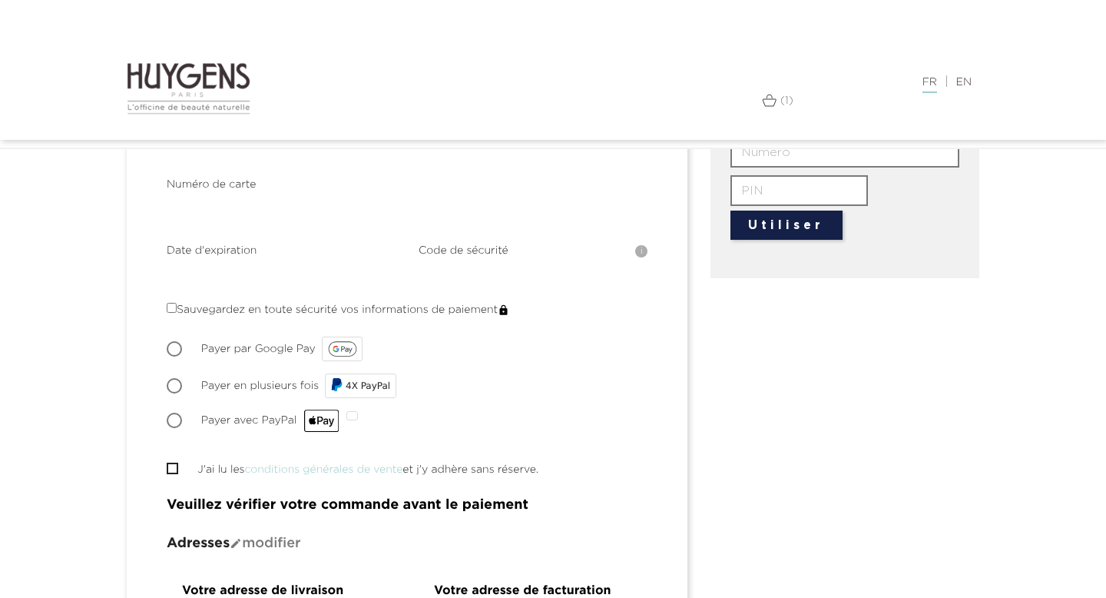
click at [223, 347] on span "Payer par Google Pay" at bounding box center [258, 348] width 114 height 11
click at [184, 347] on input "Payer par Google Pay" at bounding box center [175, 350] width 15 height 15
radio input "true"
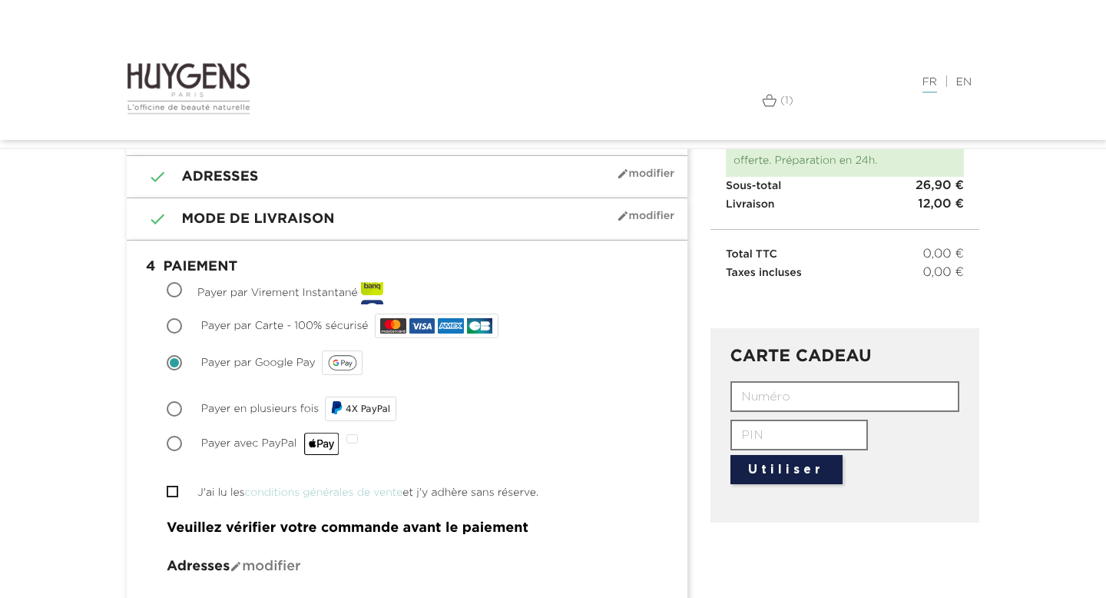
click at [229, 445] on span "Payer avec PayPal" at bounding box center [270, 443] width 139 height 11
click at [184, 445] on input "Payer avec PayPal" at bounding box center [175, 444] width 15 height 15
radio input "true"
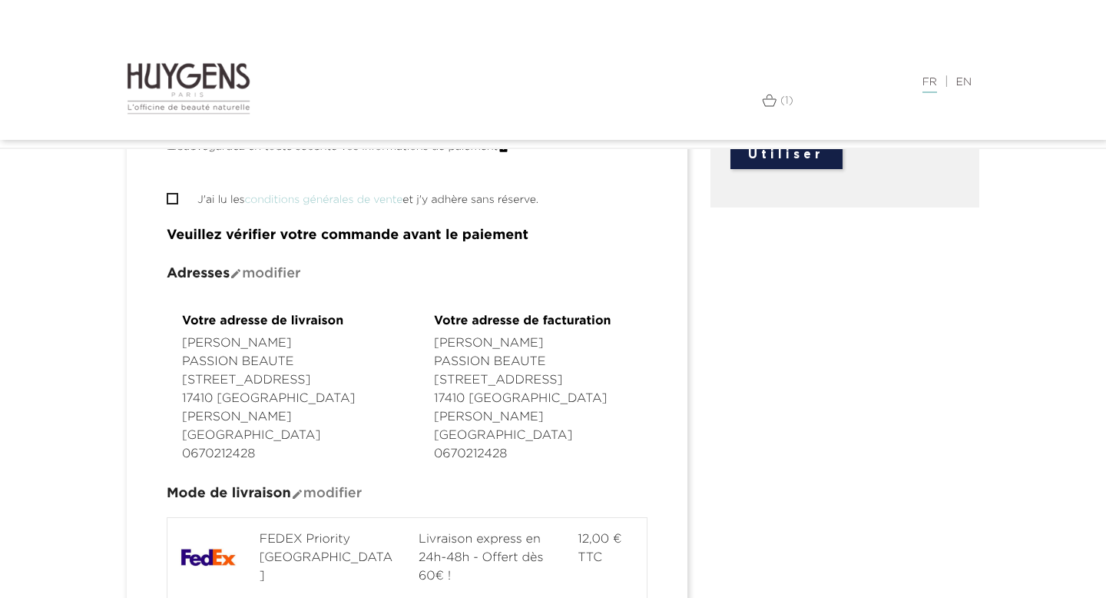
scroll to position [154, 0]
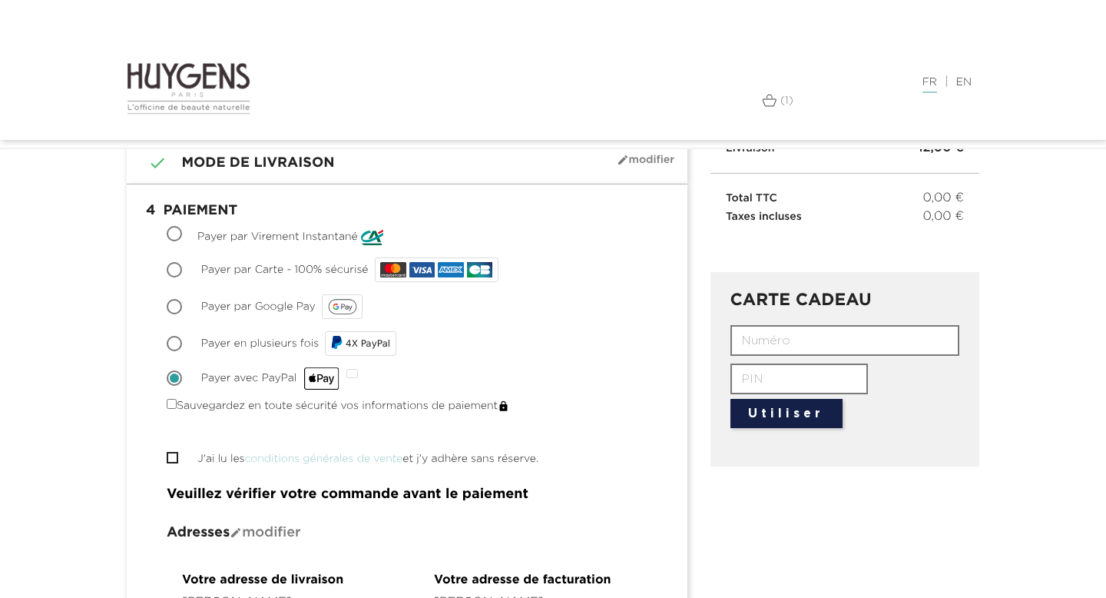
click at [230, 466] on label "J'ai lu les conditions générales de vente et j'y adhère sans réserve." at bounding box center [367, 459] width 341 height 16
click at [177, 463] on input "J'ai lu les conditions générales de vente et j'y adhère sans réserve." at bounding box center [172, 458] width 10 height 10
click at [172, 459] on input "J'ai lu les conditions générales de vente et j'y adhère sans réserve." at bounding box center [172, 458] width 10 height 10
checkbox input "true"
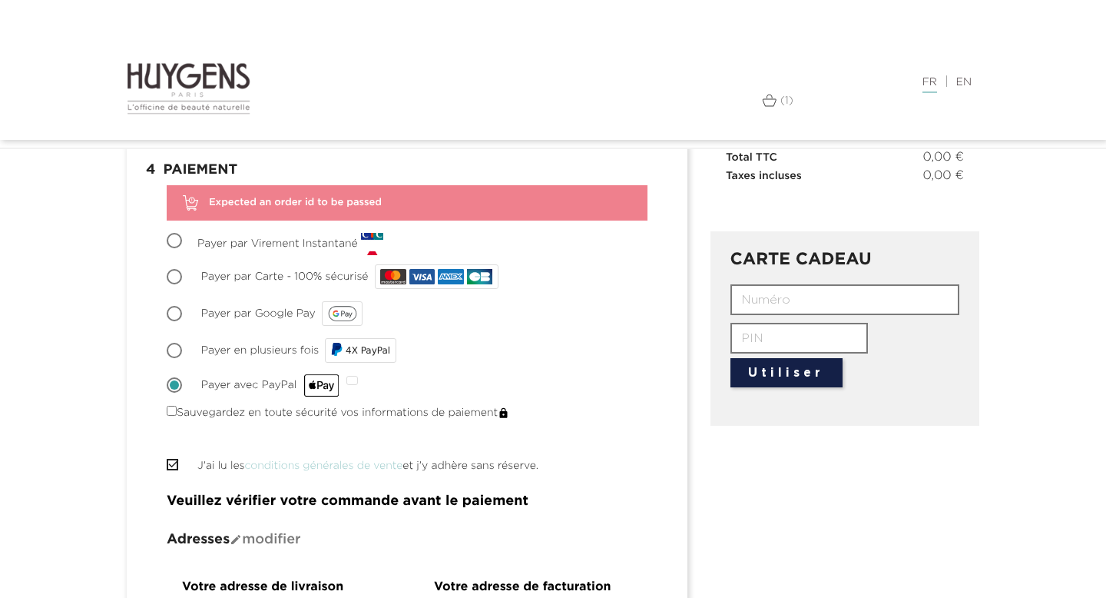
scroll to position [0, 0]
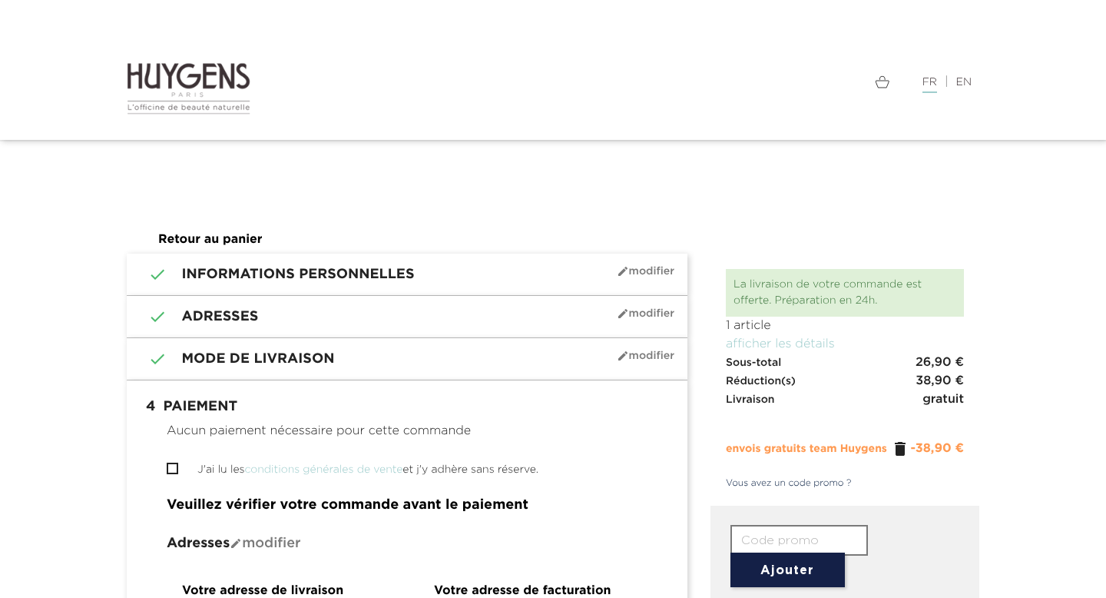
click at [199, 472] on label "J'ai lu les conditions générales de vente et j'y adhère sans réserve." at bounding box center [367, 470] width 341 height 16
click at [177, 472] on input "J'ai lu les conditions générales de vente et j'y adhère sans réserve." at bounding box center [172, 468] width 10 height 10
checkbox input "true"
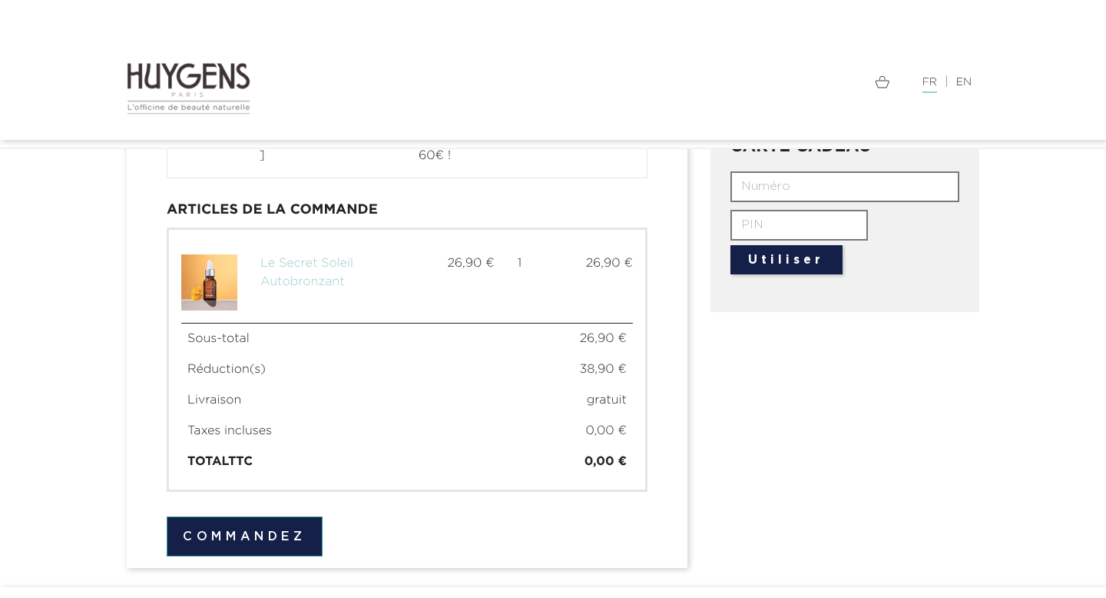
scroll to position [660, 0]
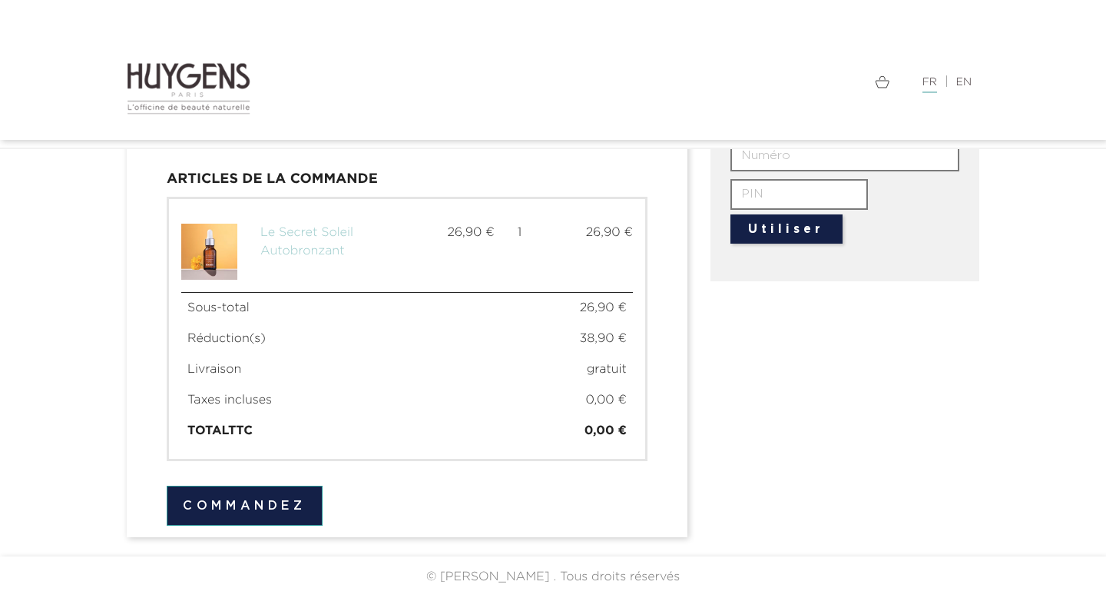
click at [243, 488] on button "Commandez" at bounding box center [245, 506] width 156 height 40
click at [249, 496] on button "Commandez" at bounding box center [245, 506] width 156 height 40
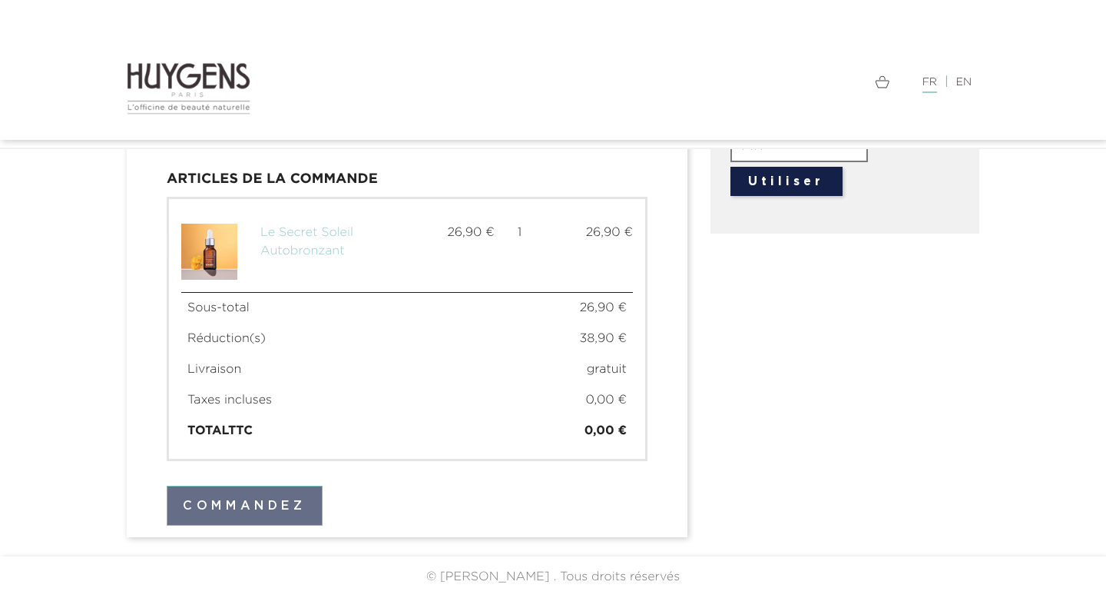
scroll to position [309, 0]
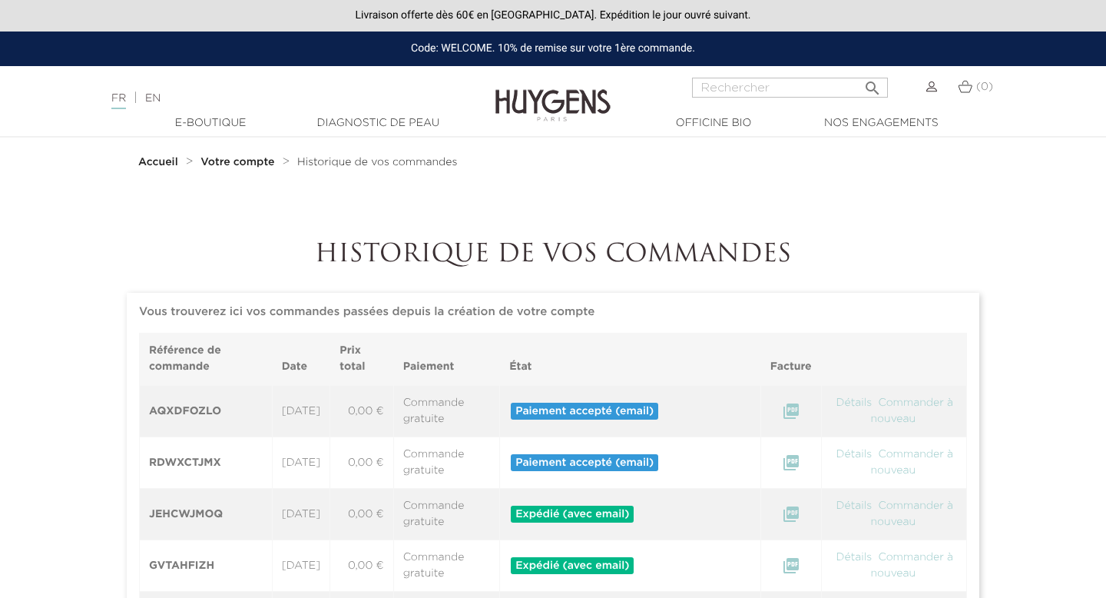
click at [177, 164] on link "Accueil" at bounding box center [159, 162] width 43 height 12
